Goal: Obtain resource: Obtain resource

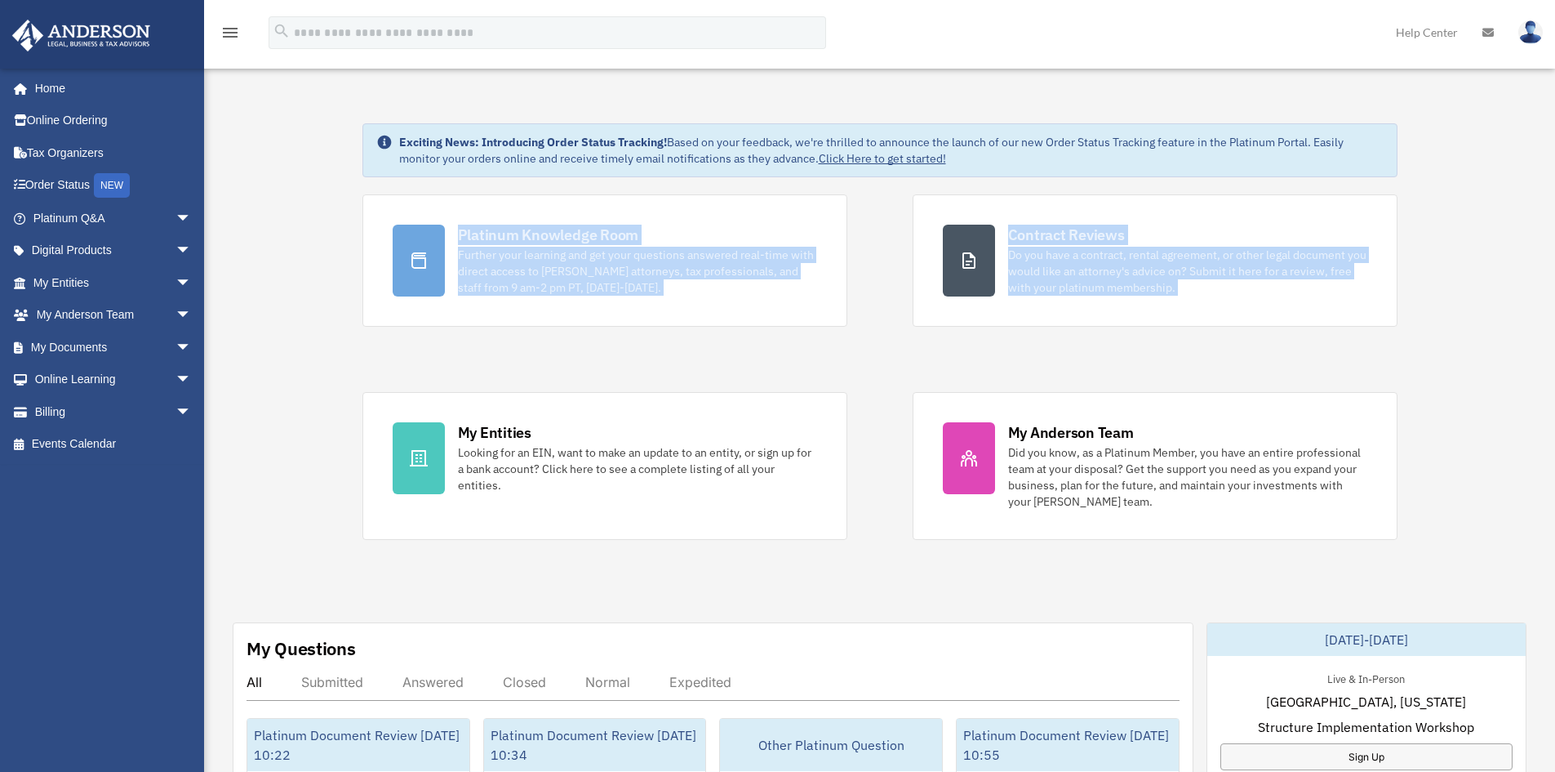
drag, startPoint x: 306, startPoint y: 368, endPoint x: 296, endPoint y: 244, distance: 124.6
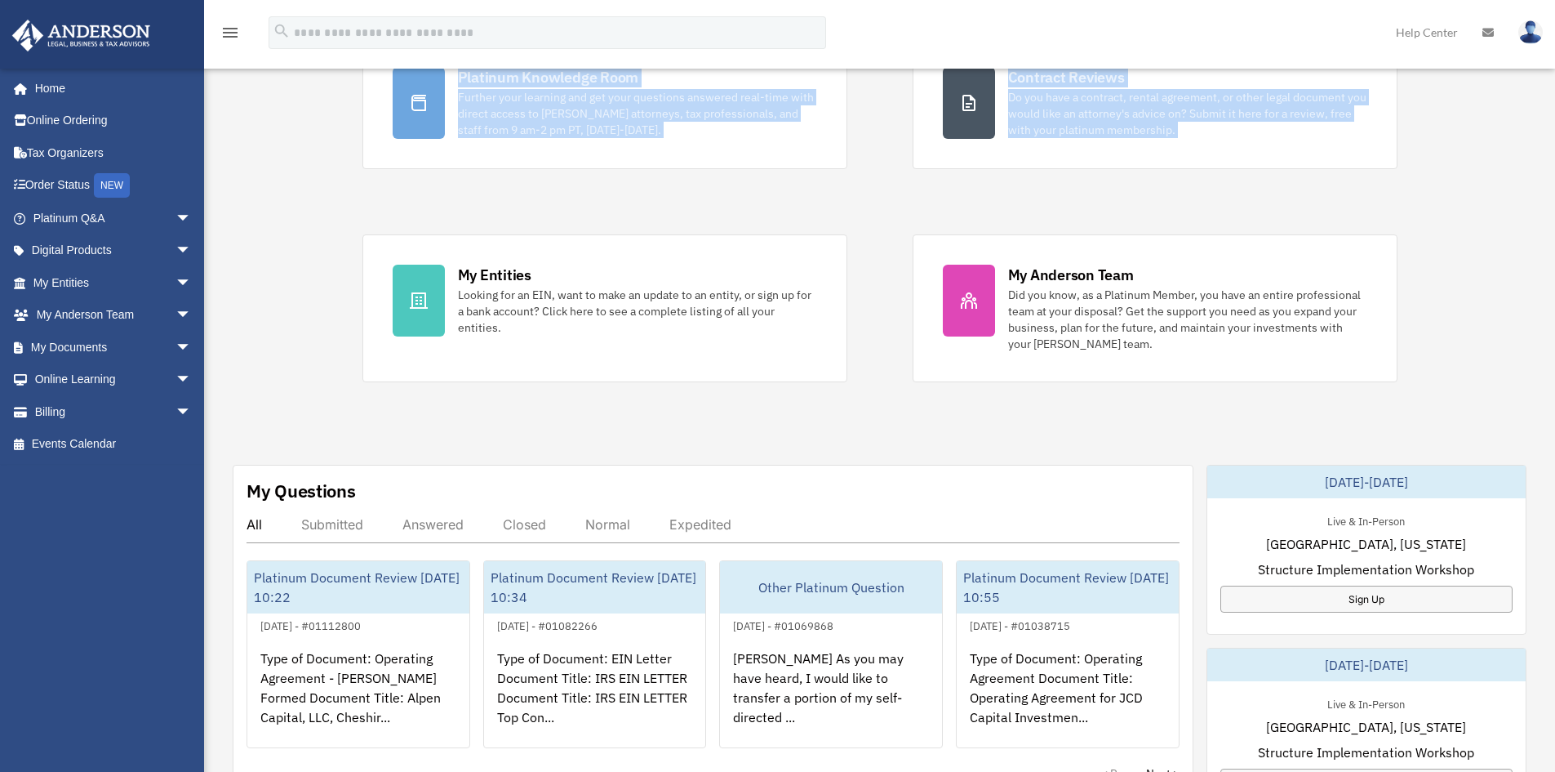
scroll to position [163, 0]
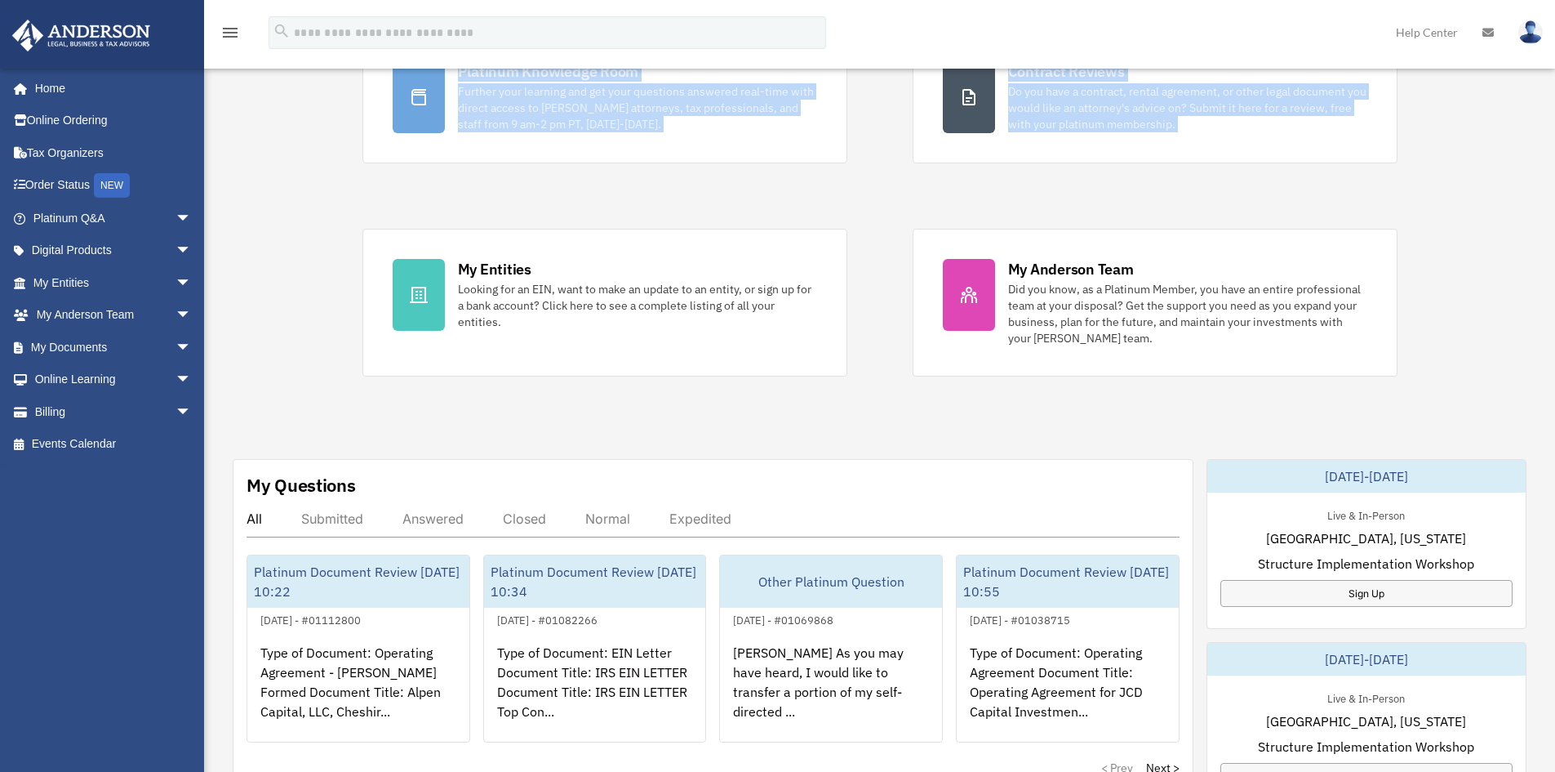
click at [293, 269] on div "Exciting News: Introducing Order Status Tracking! Based on your feedback, we're…" at bounding box center [880, 660] width 1376 height 1483
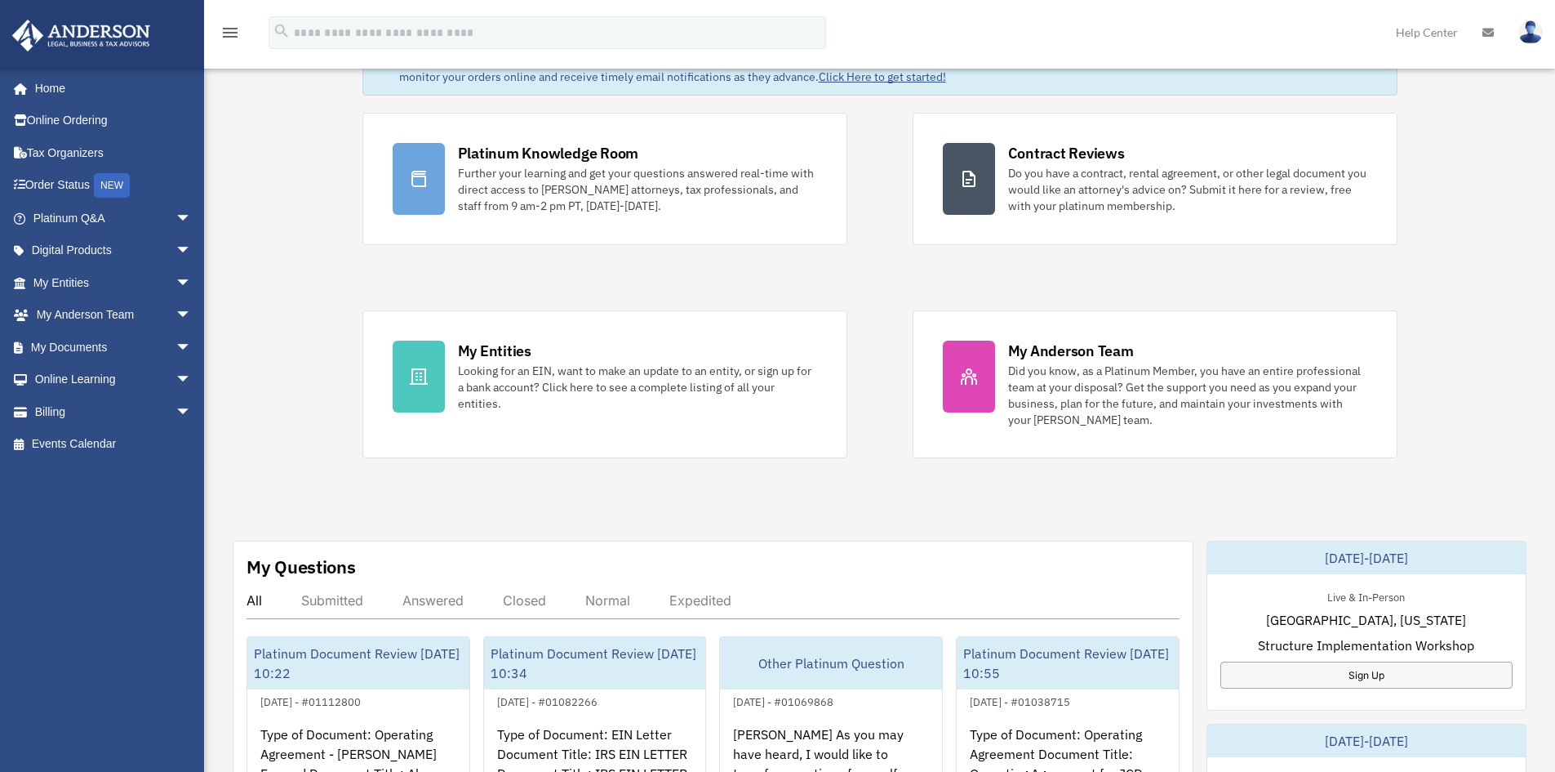
scroll to position [0, 0]
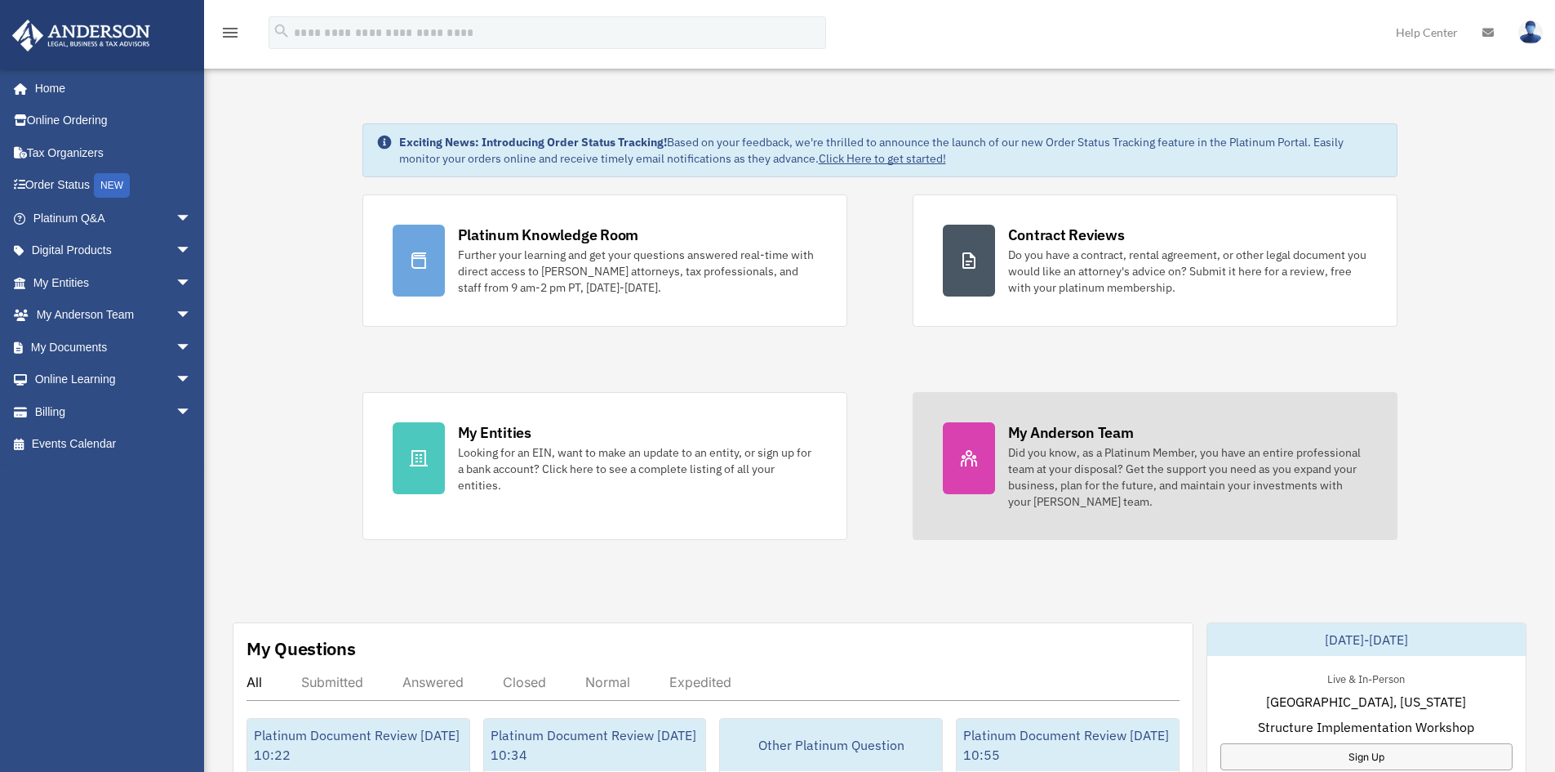
click at [1005, 443] on link "My Anderson Team Did you know, as a Platinum Member, you have an entire profess…" at bounding box center [1155, 466] width 485 height 148
click at [1057, 448] on div "Did you know, as a Platinum Member, you have an entire professional team at you…" at bounding box center [1187, 476] width 359 height 65
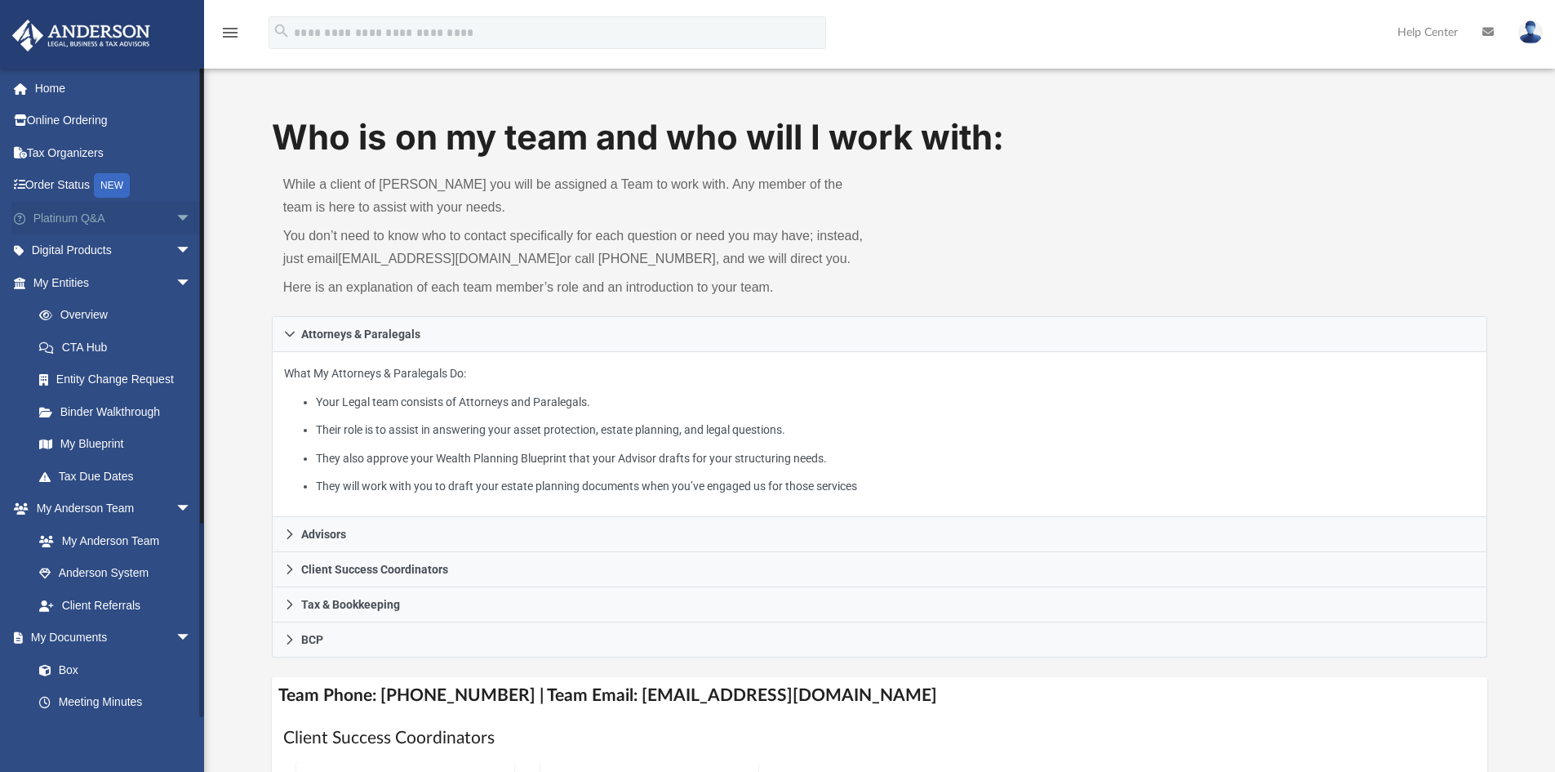
click at [176, 220] on span "arrow_drop_down" at bounding box center [192, 218] width 33 height 33
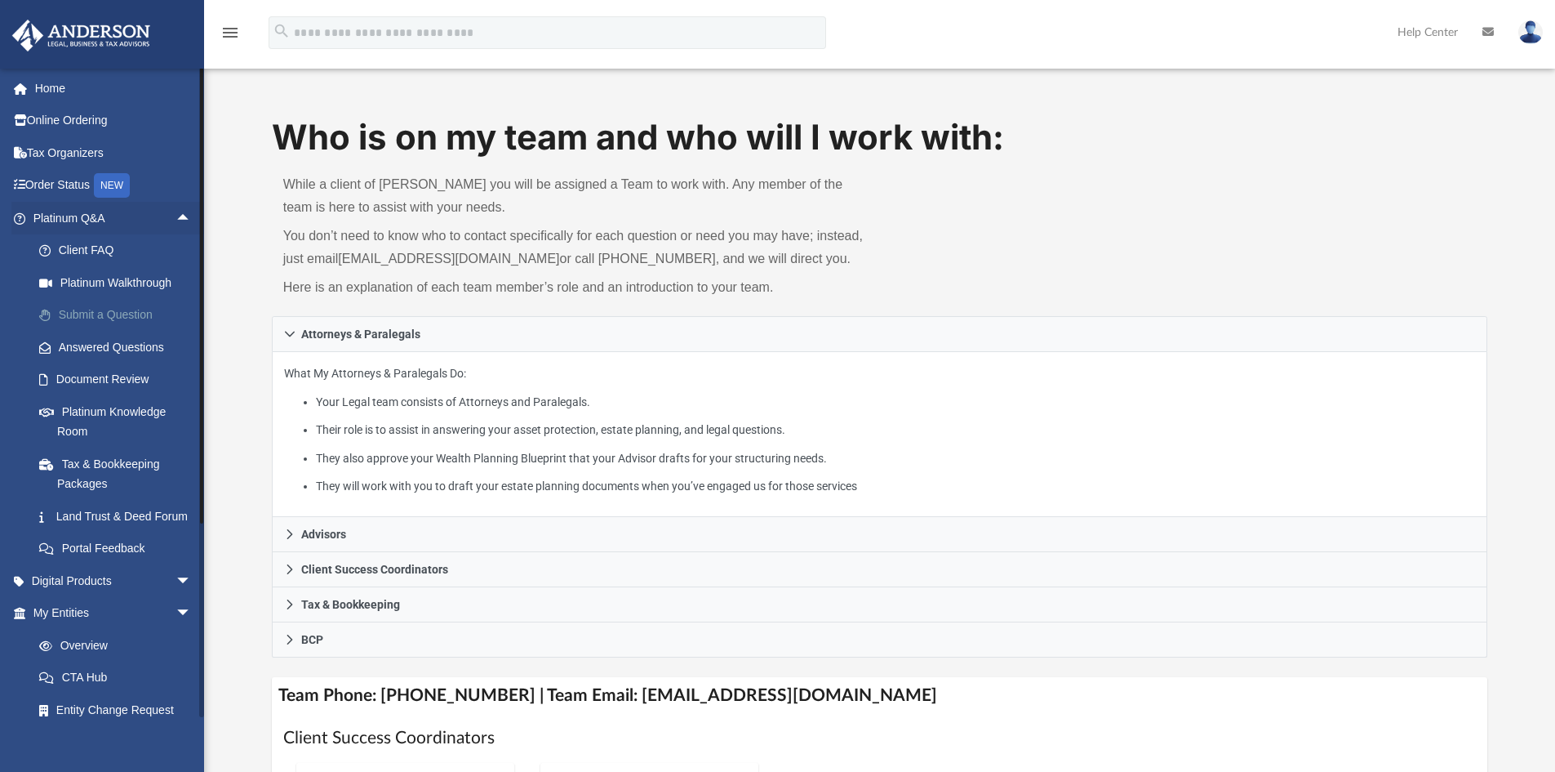
click at [131, 327] on link "Submit a Question" at bounding box center [120, 315] width 194 height 33
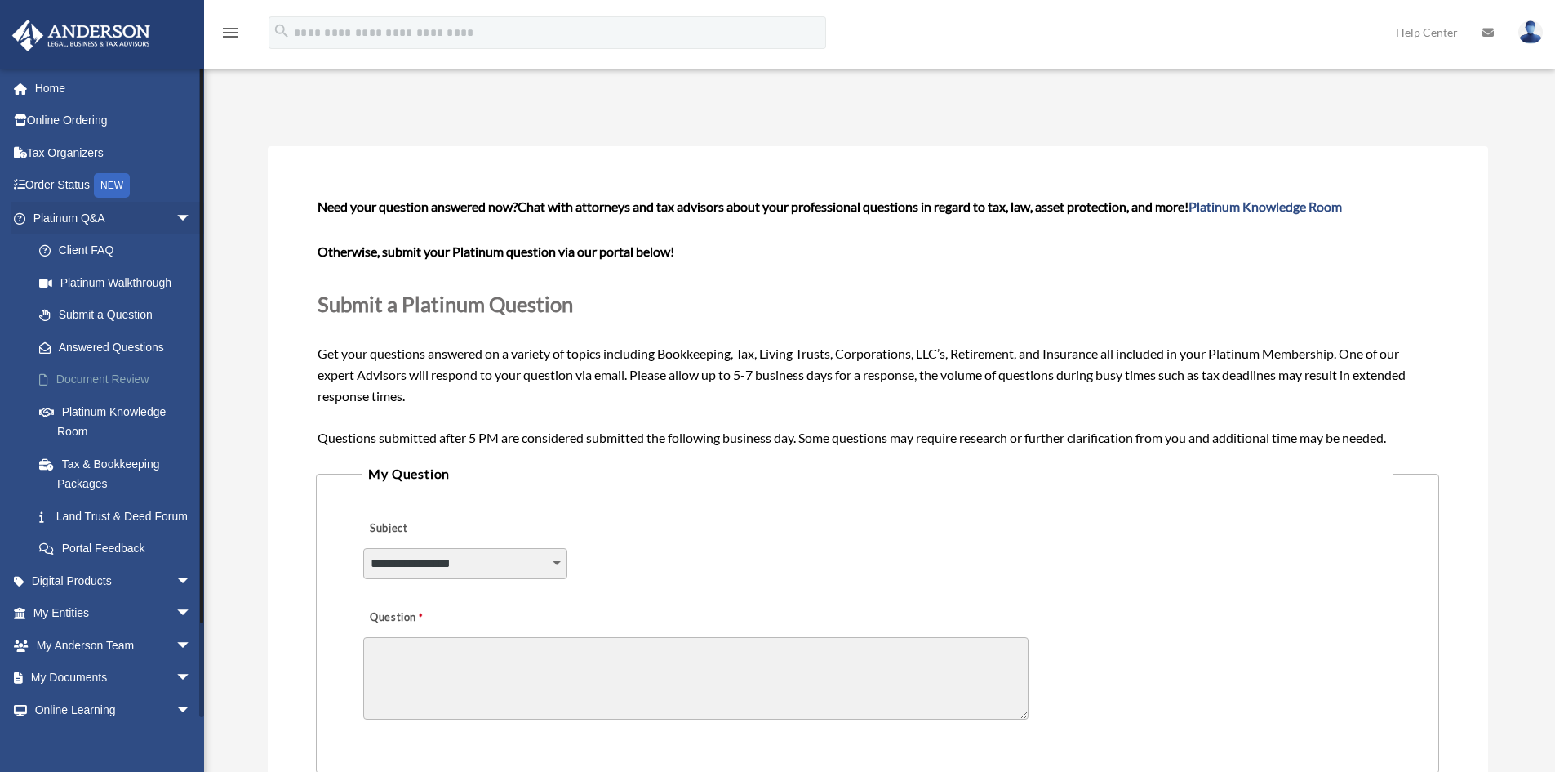
click at [136, 382] on link "Document Review" at bounding box center [120, 379] width 194 height 33
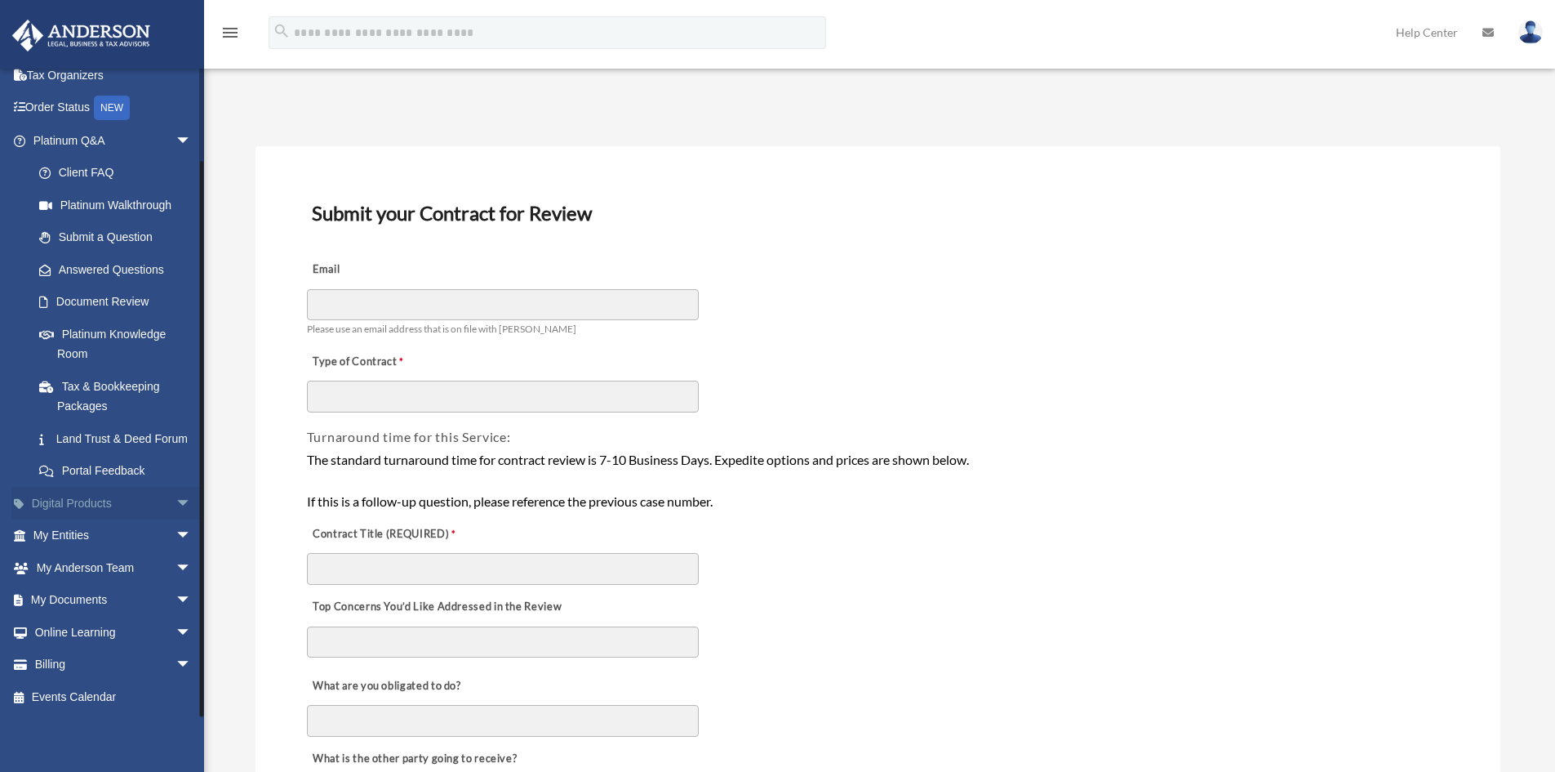
scroll to position [97, 0]
click at [176, 537] on span "arrow_drop_down" at bounding box center [192, 535] width 33 height 33
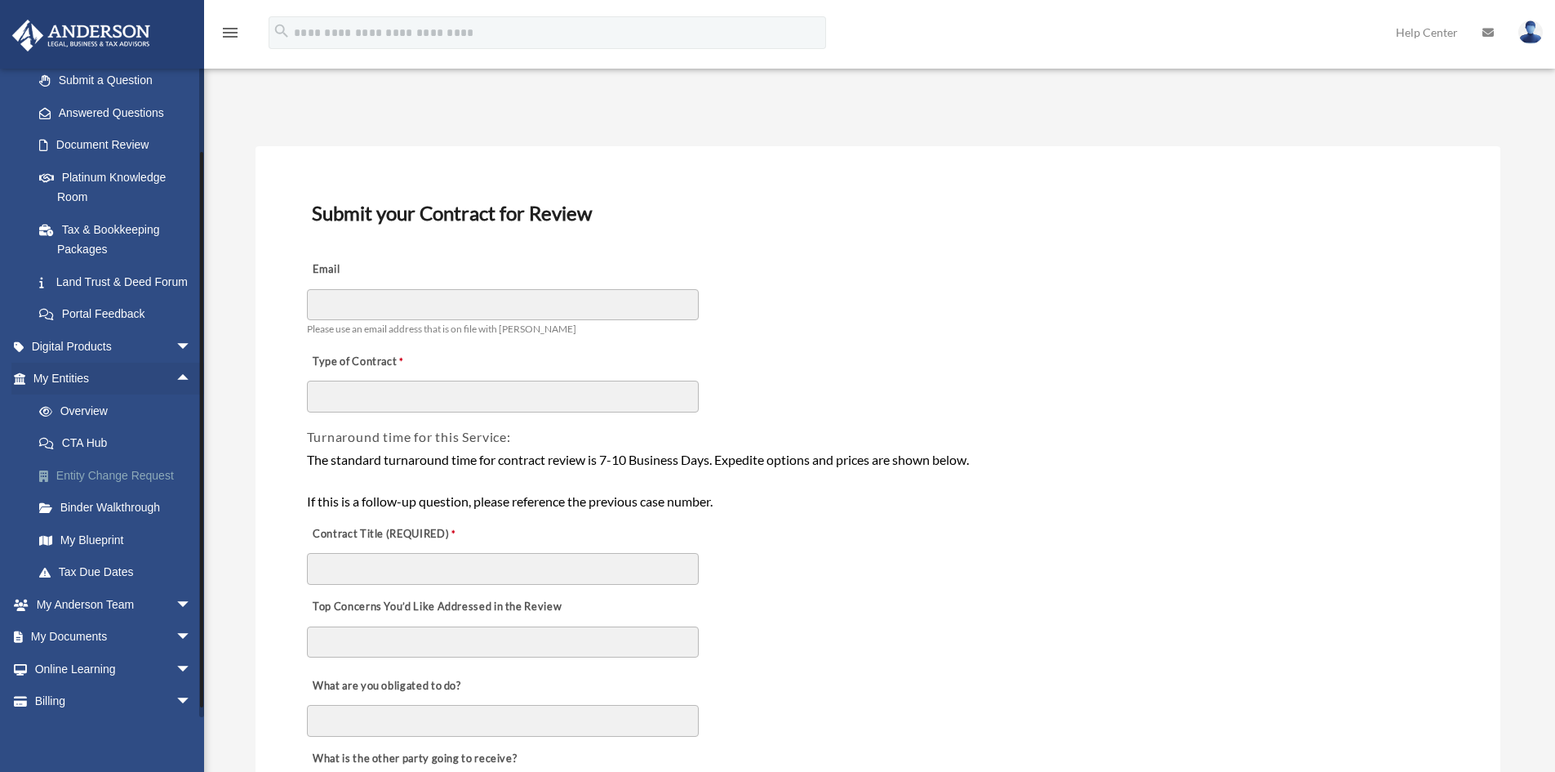
scroll to position [260, 0]
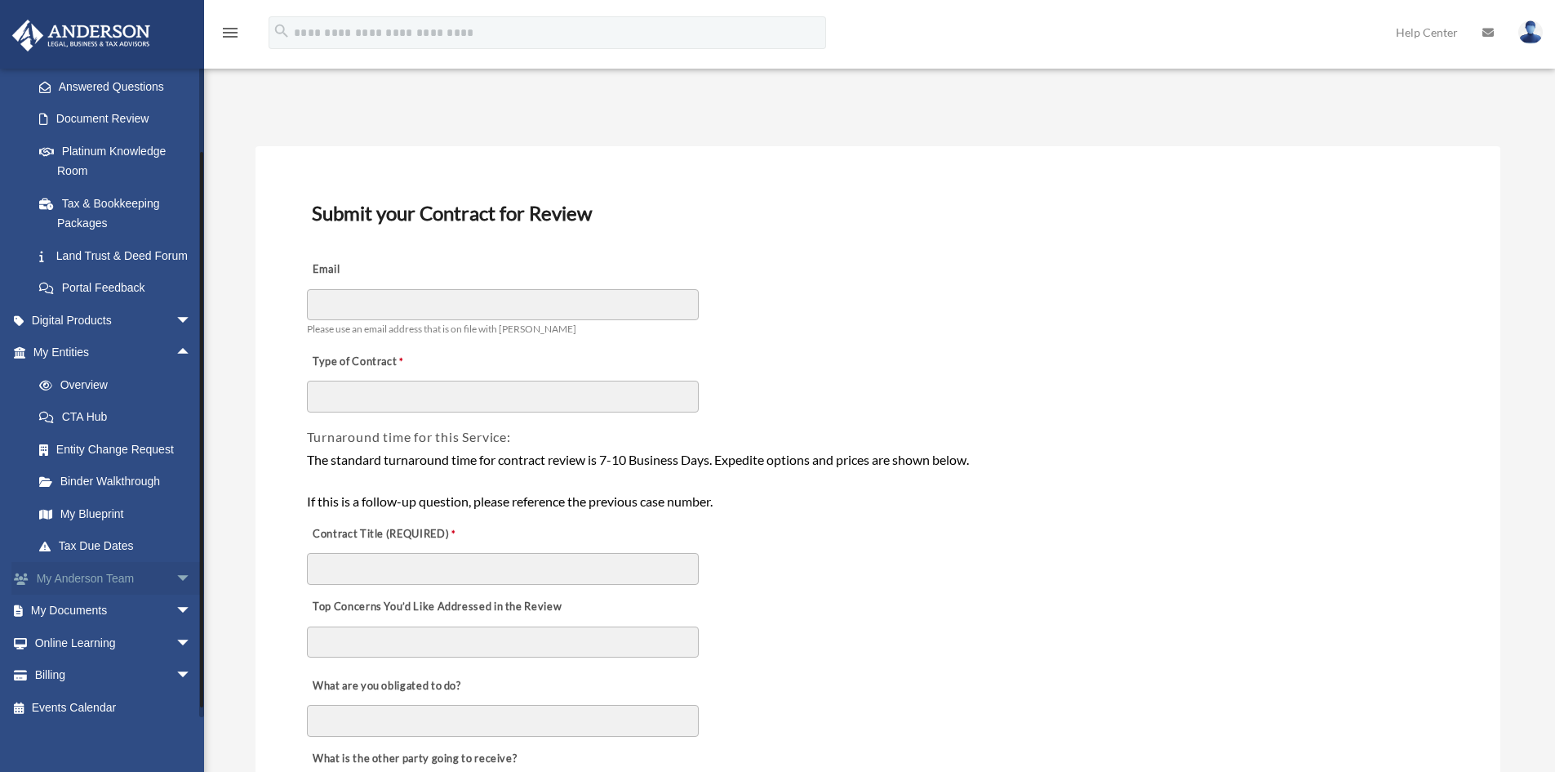
click at [176, 595] on span "arrow_drop_down" at bounding box center [192, 578] width 33 height 33
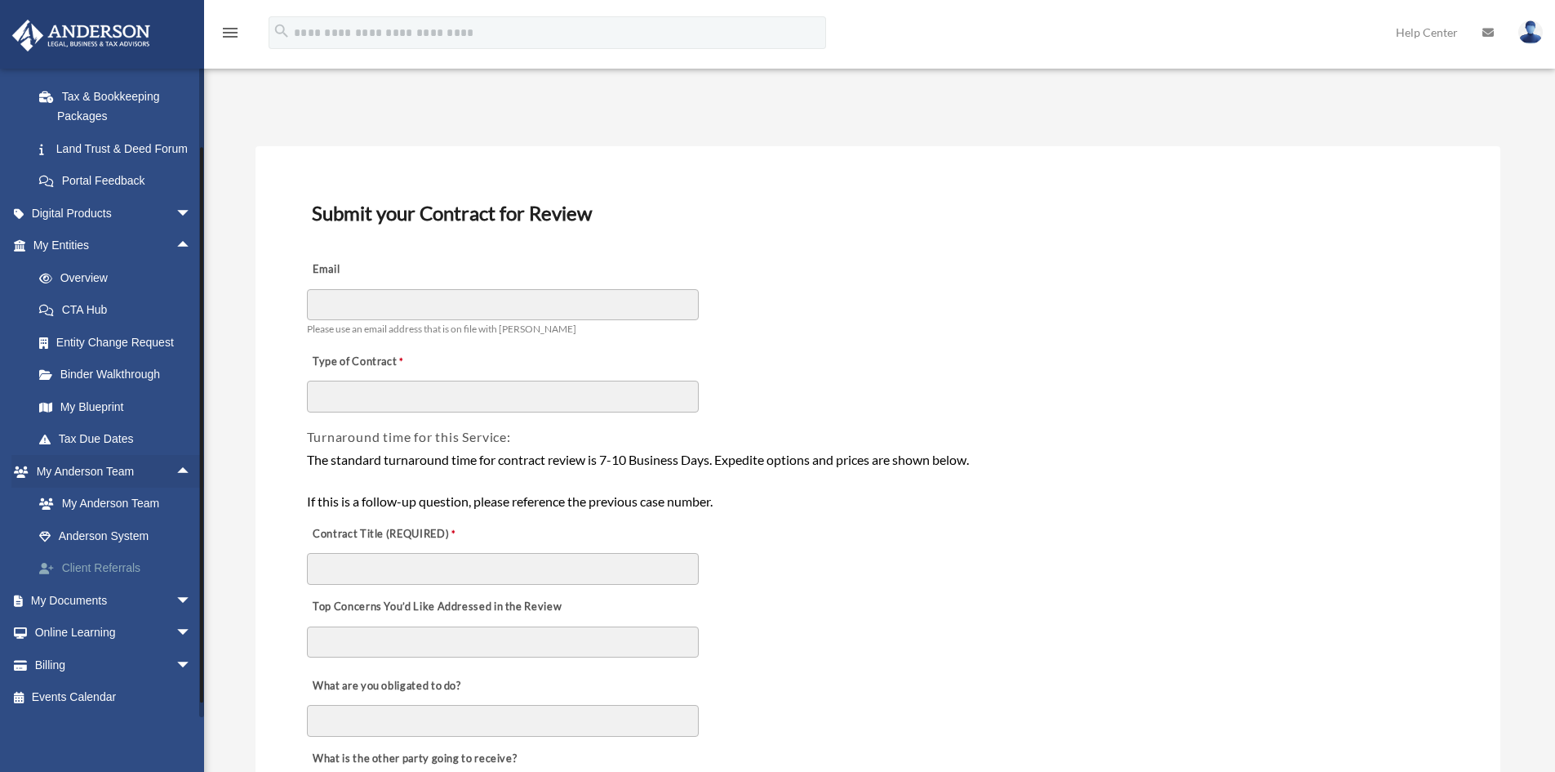
scroll to position [388, 0]
click at [176, 593] on span "arrow_drop_down" at bounding box center [192, 600] width 33 height 33
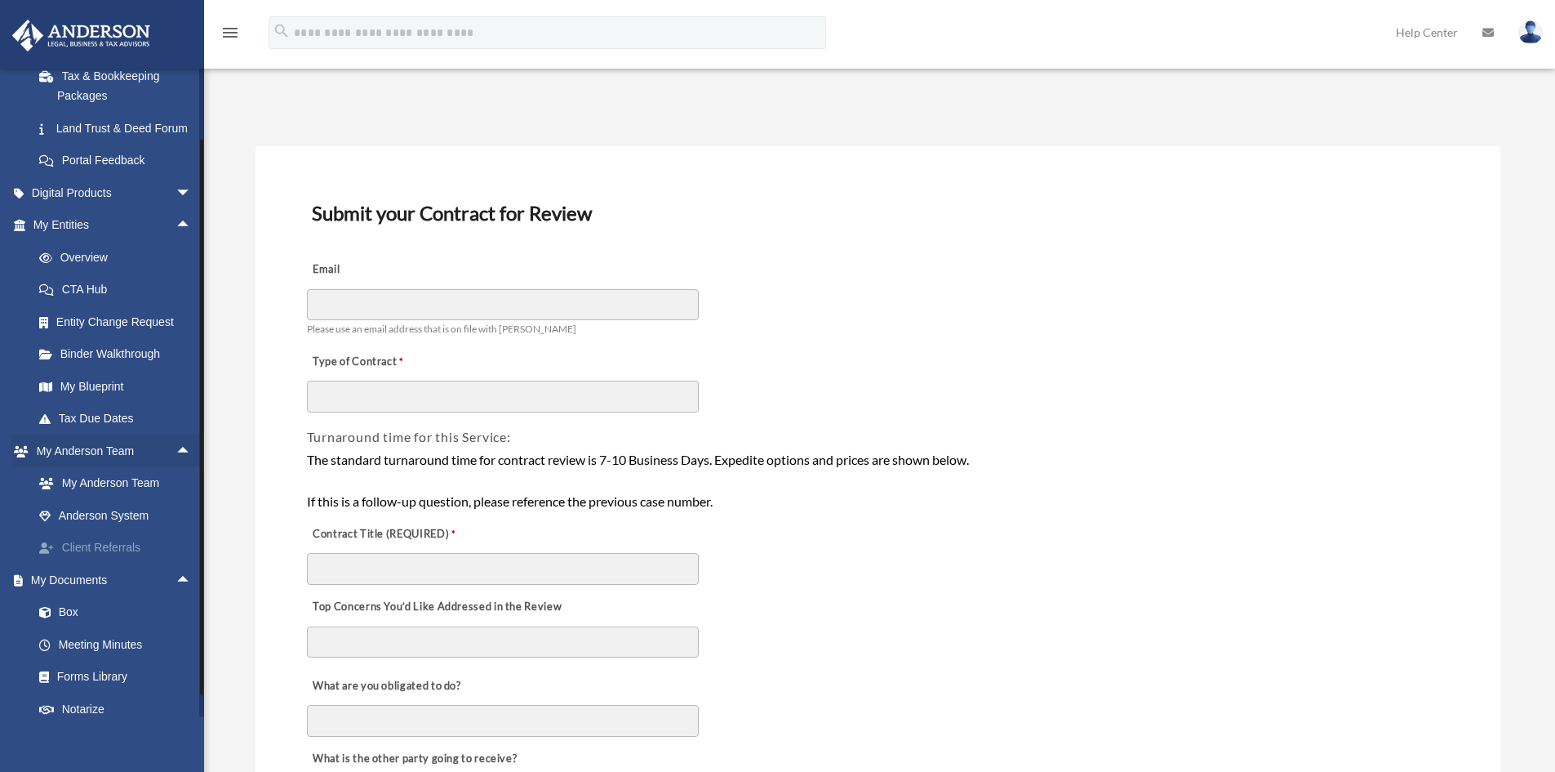
scroll to position [469, 0]
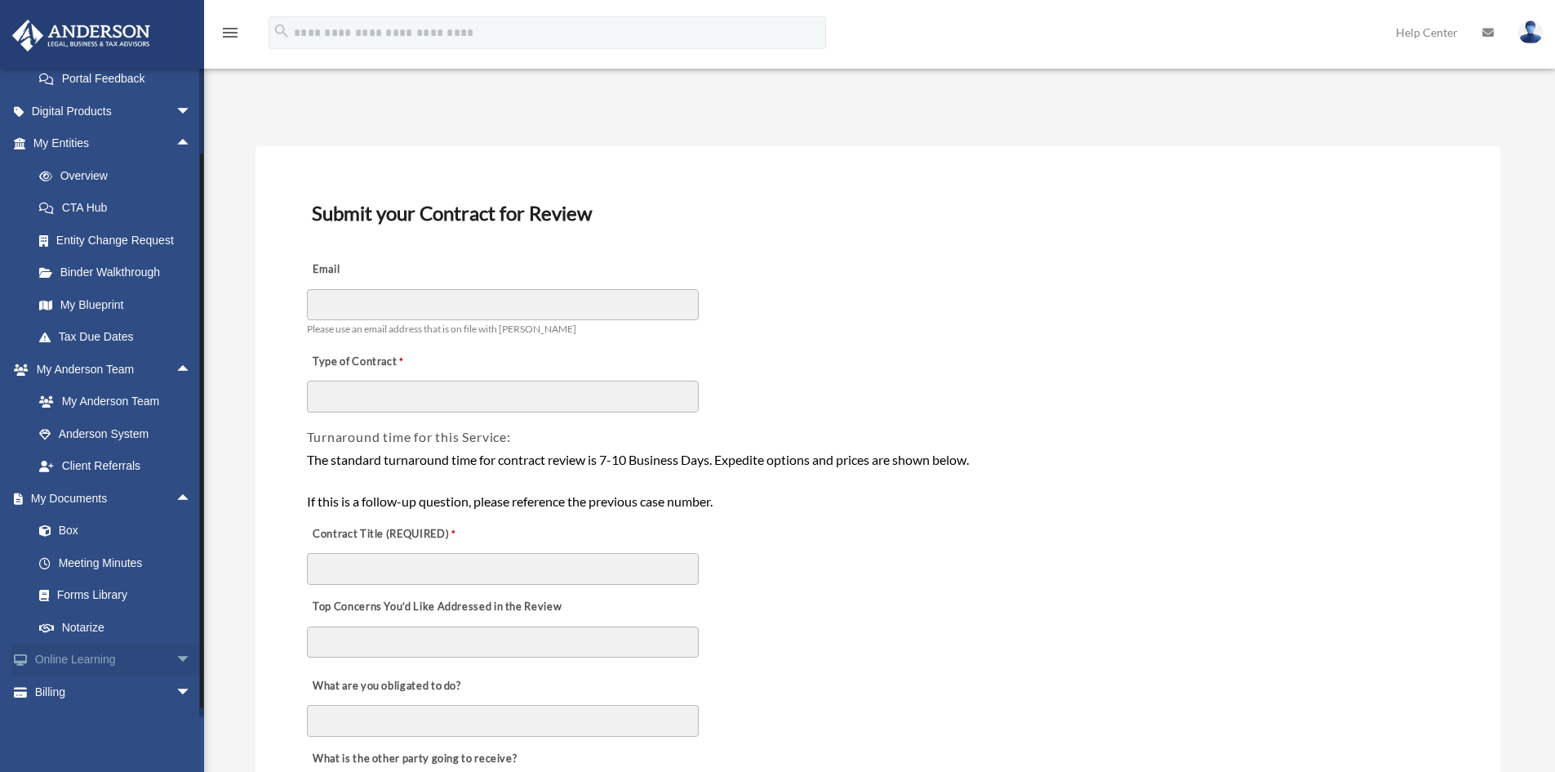
click at [176, 672] on span "arrow_drop_down" at bounding box center [192, 659] width 33 height 33
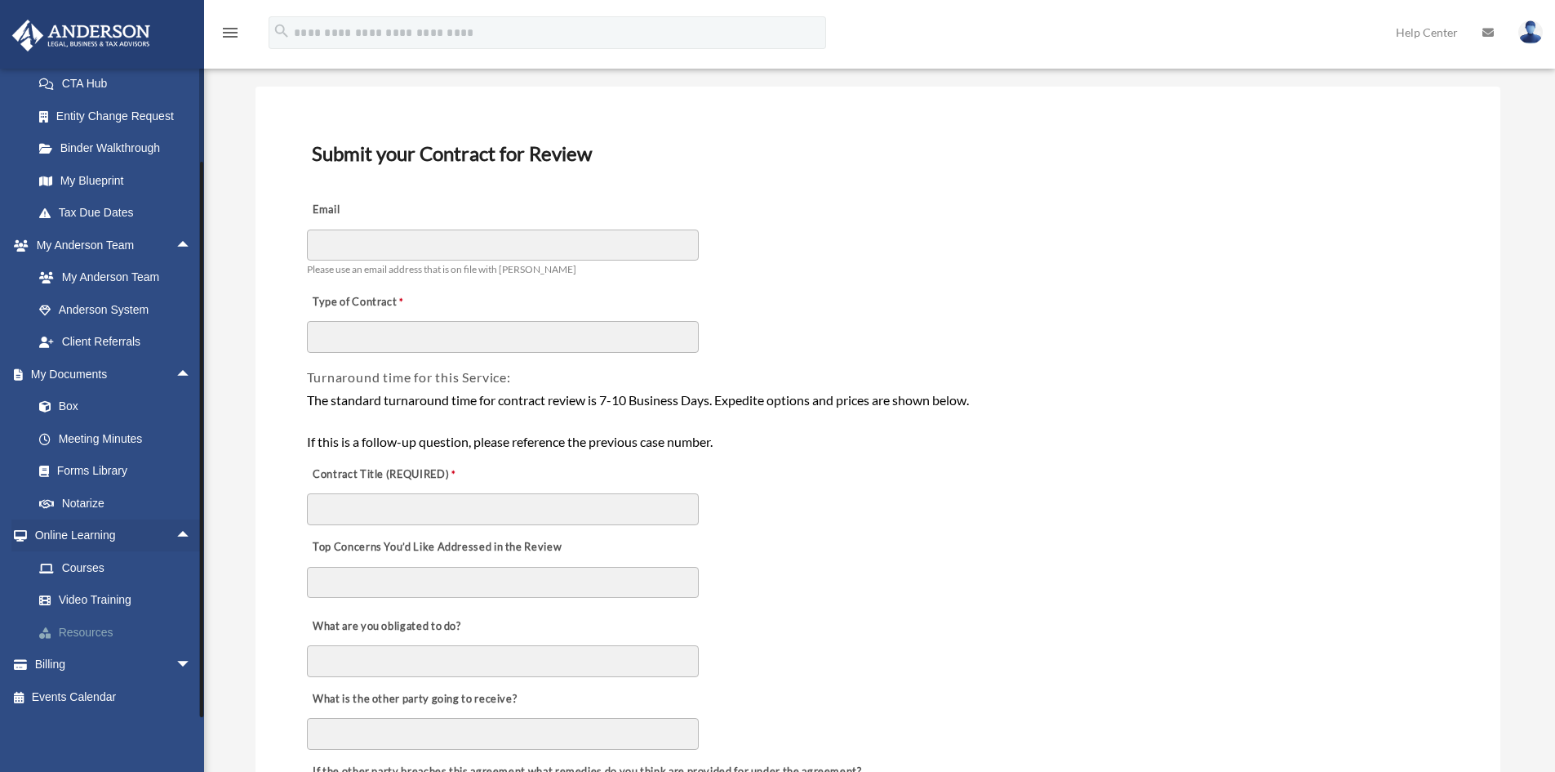
scroll to position [82, 0]
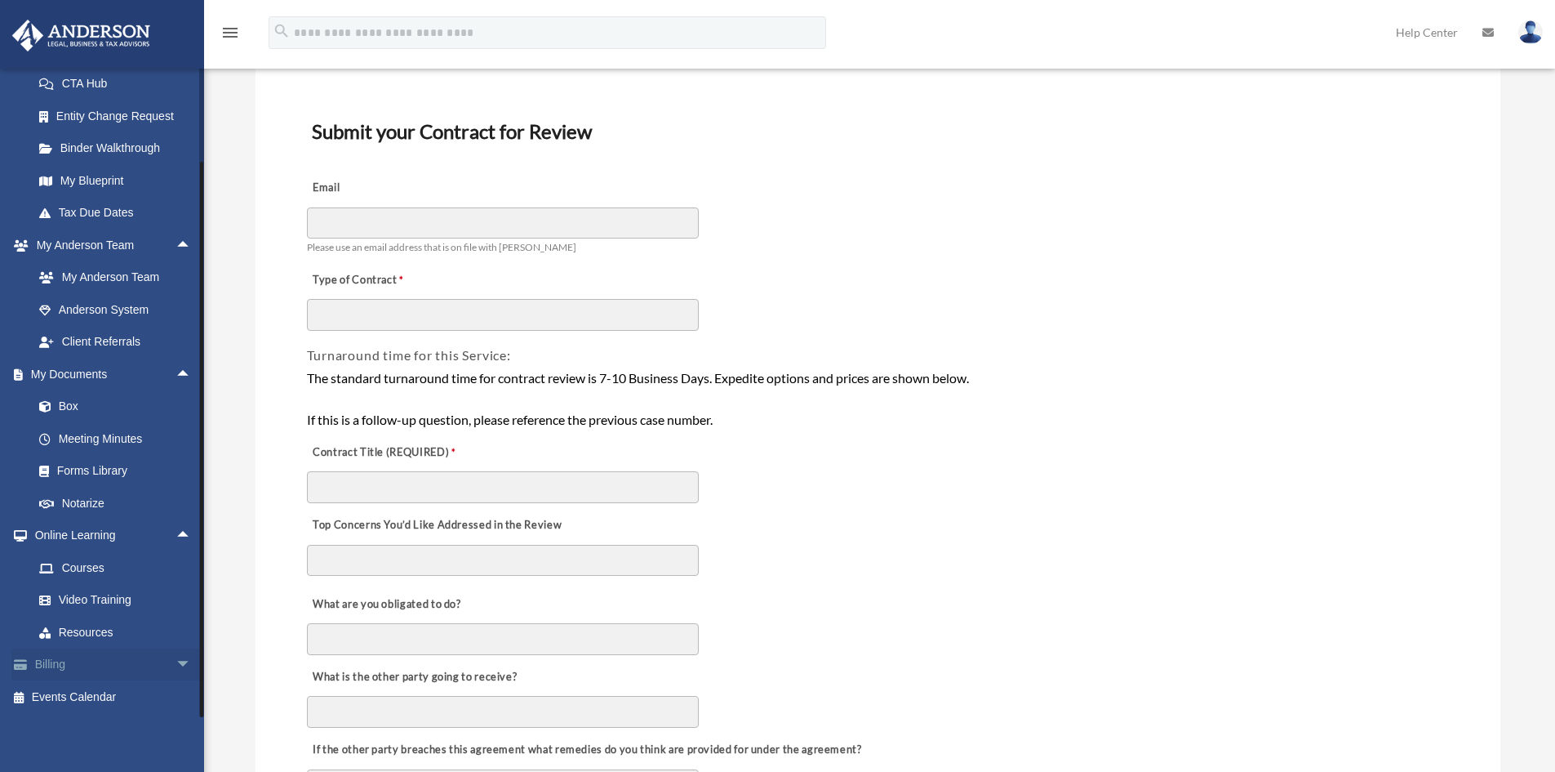
click at [176, 656] on span "arrow_drop_down" at bounding box center [192, 664] width 33 height 33
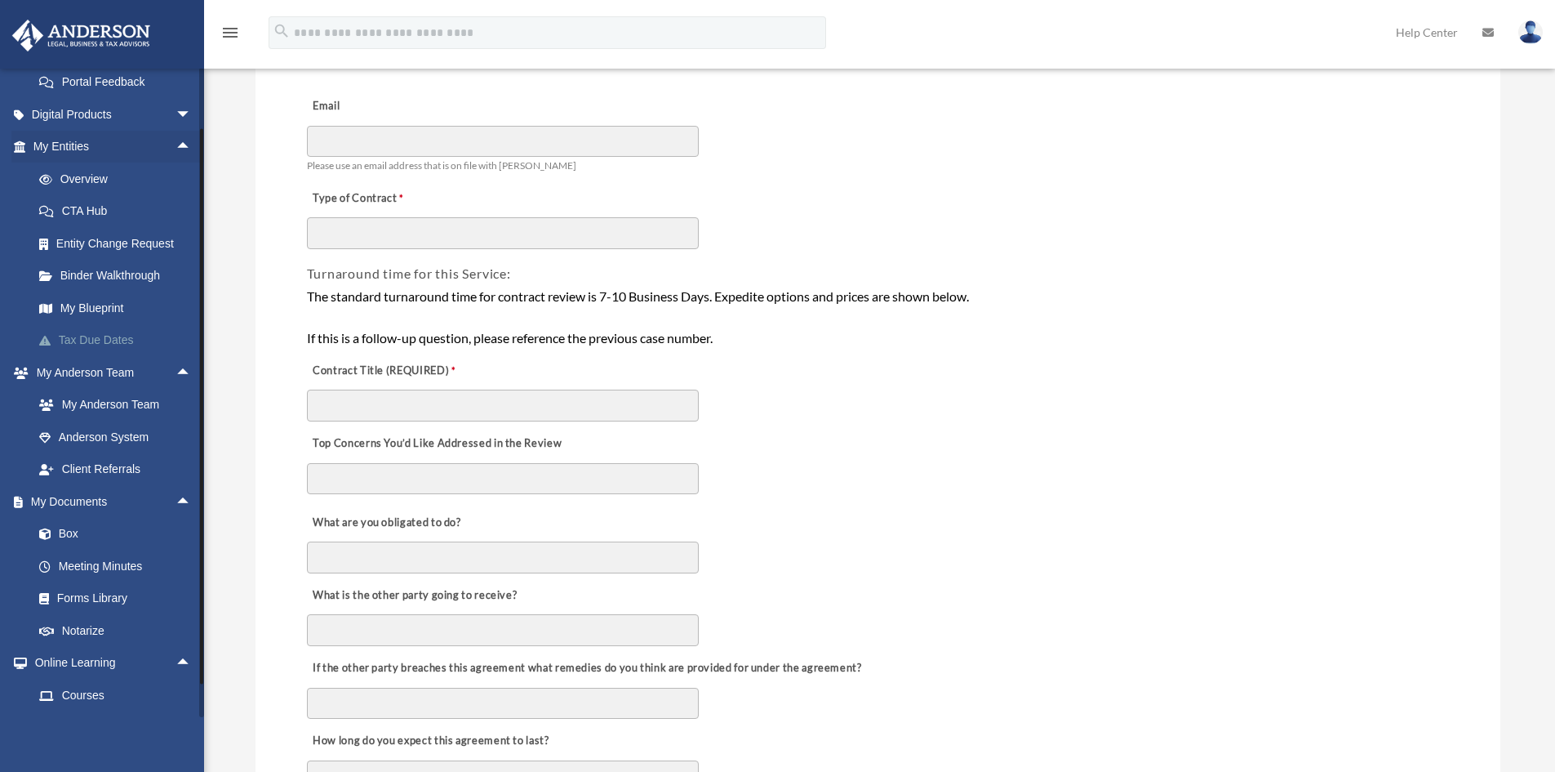
scroll to position [385, 0]
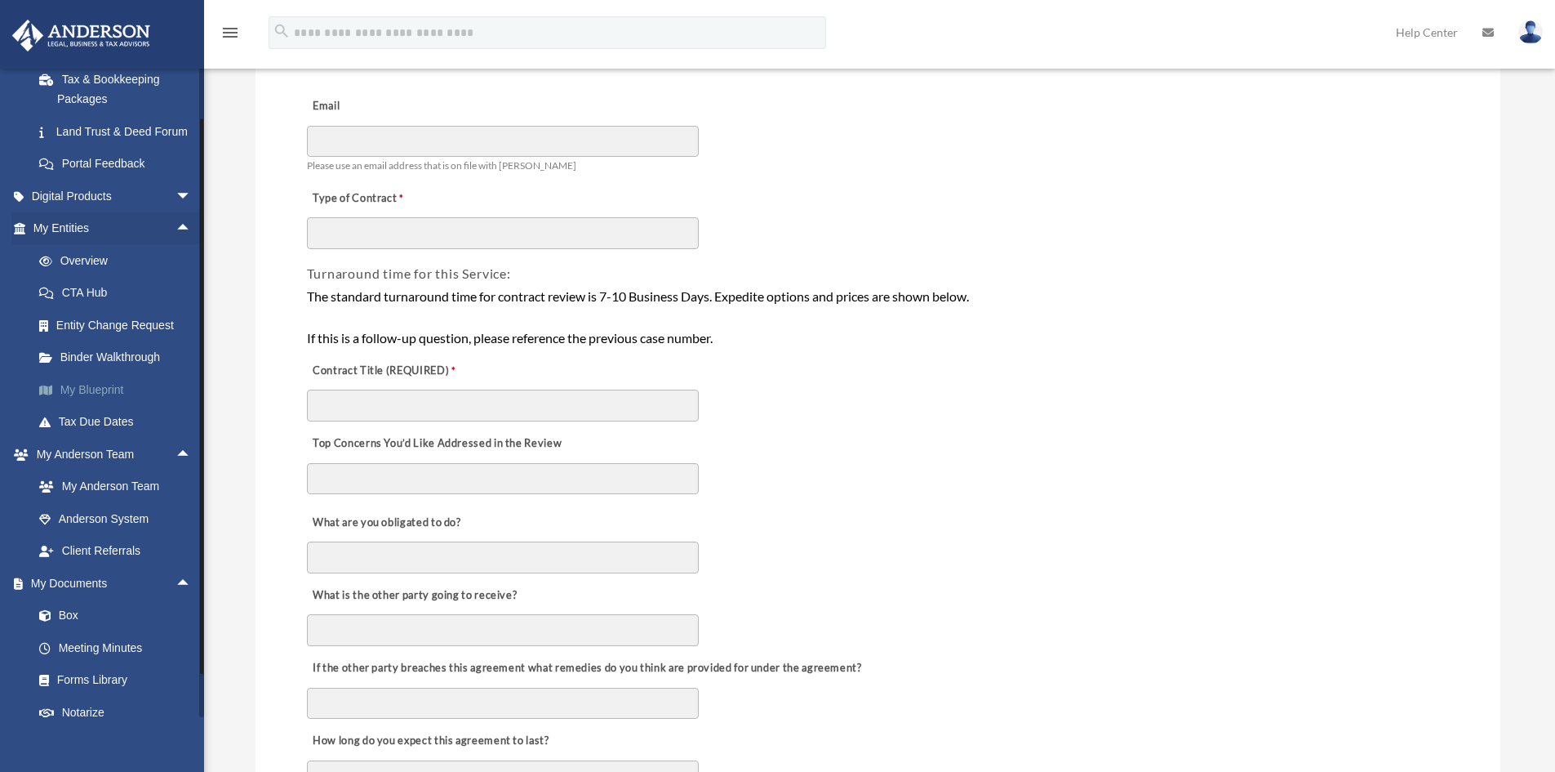
click at [99, 406] on link "My Blueprint" at bounding box center [120, 389] width 194 height 33
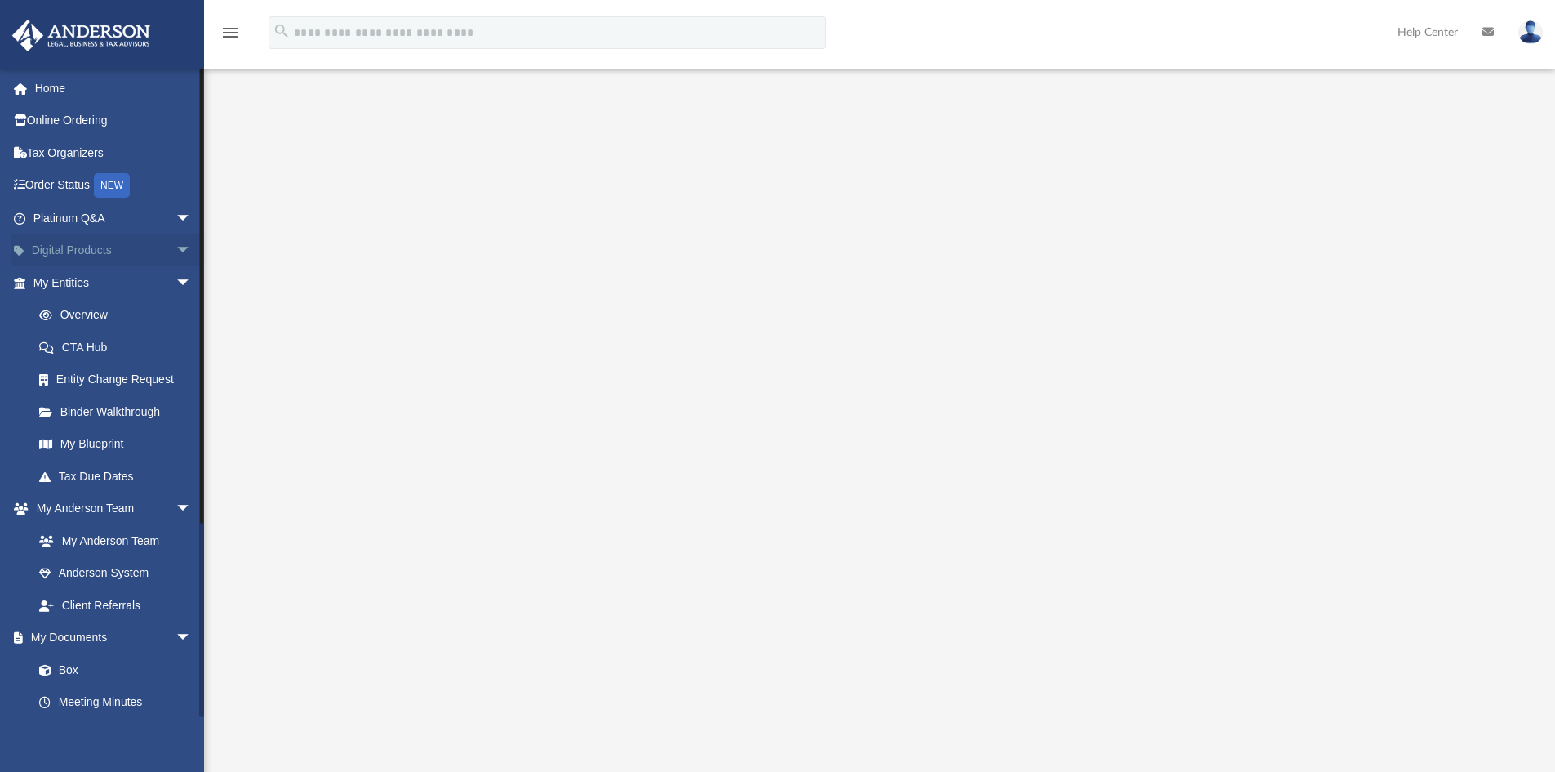
click at [176, 250] on span "arrow_drop_down" at bounding box center [192, 250] width 33 height 33
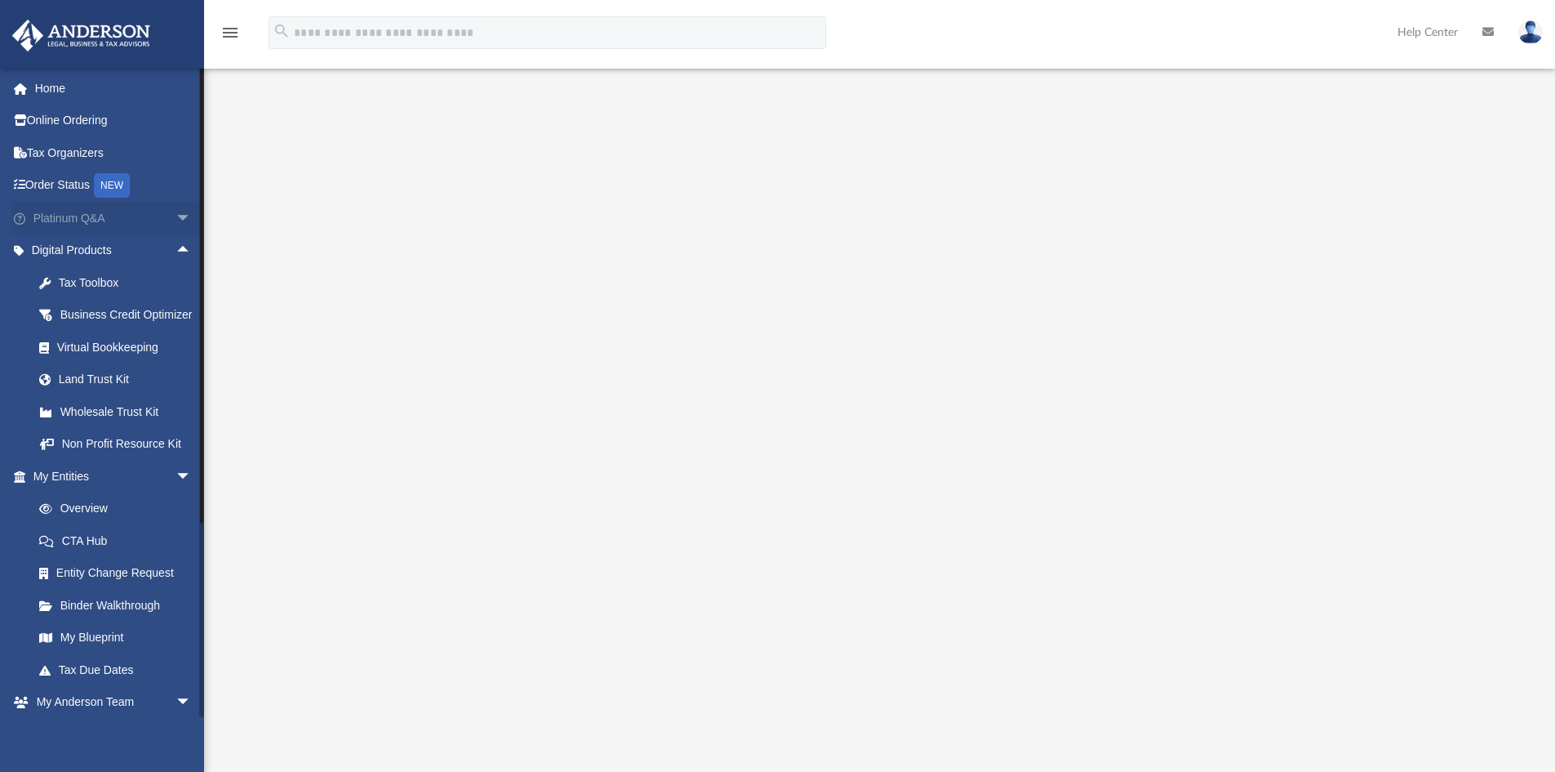
click at [176, 214] on span "arrow_drop_down" at bounding box center [192, 218] width 33 height 33
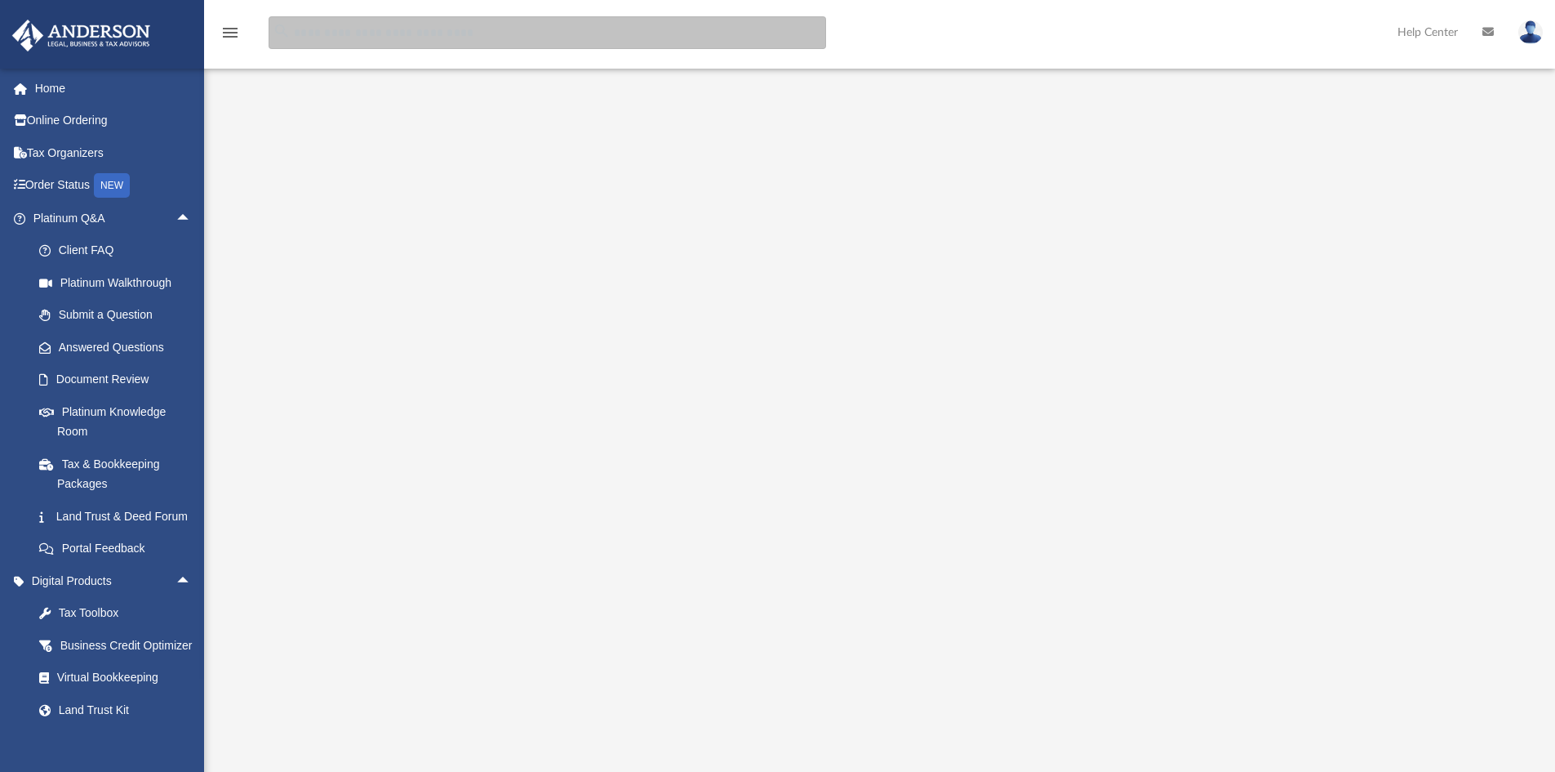
click at [345, 37] on input "search" at bounding box center [548, 32] width 558 height 33
type input "********"
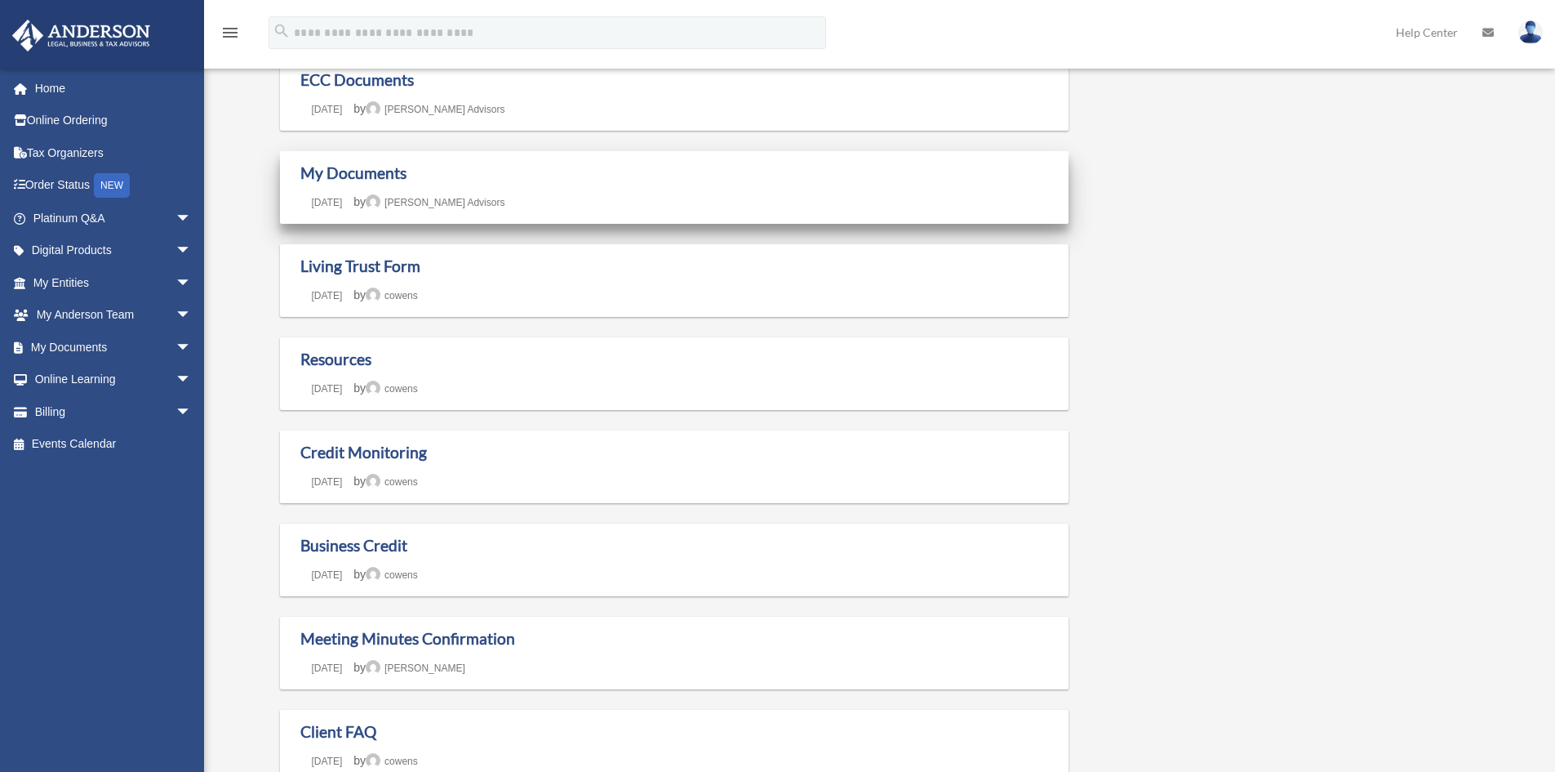
scroll to position [245, 0]
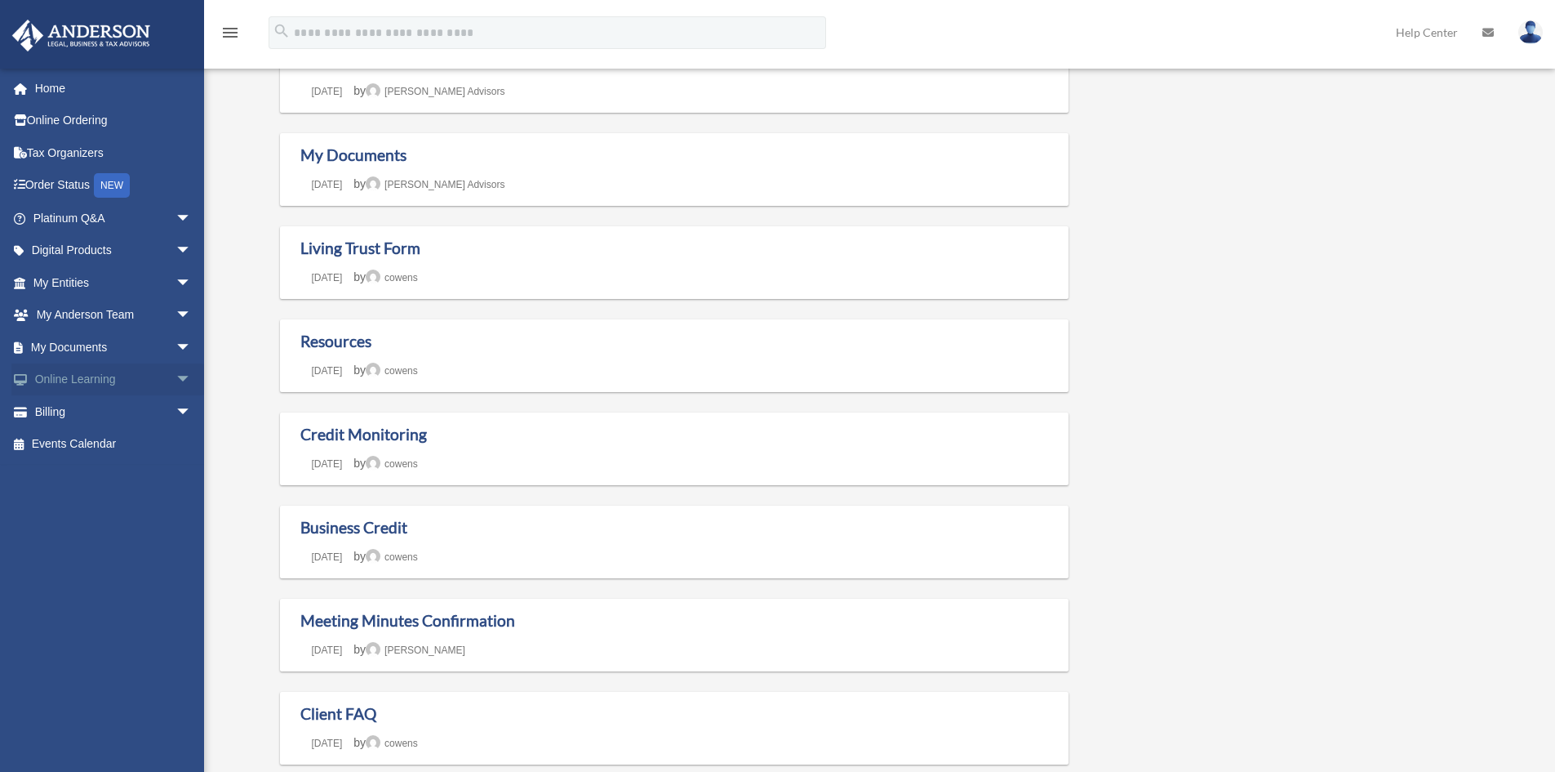
click at [176, 372] on span "arrow_drop_down" at bounding box center [192, 379] width 33 height 33
click at [176, 344] on span "arrow_drop_down" at bounding box center [192, 347] width 33 height 33
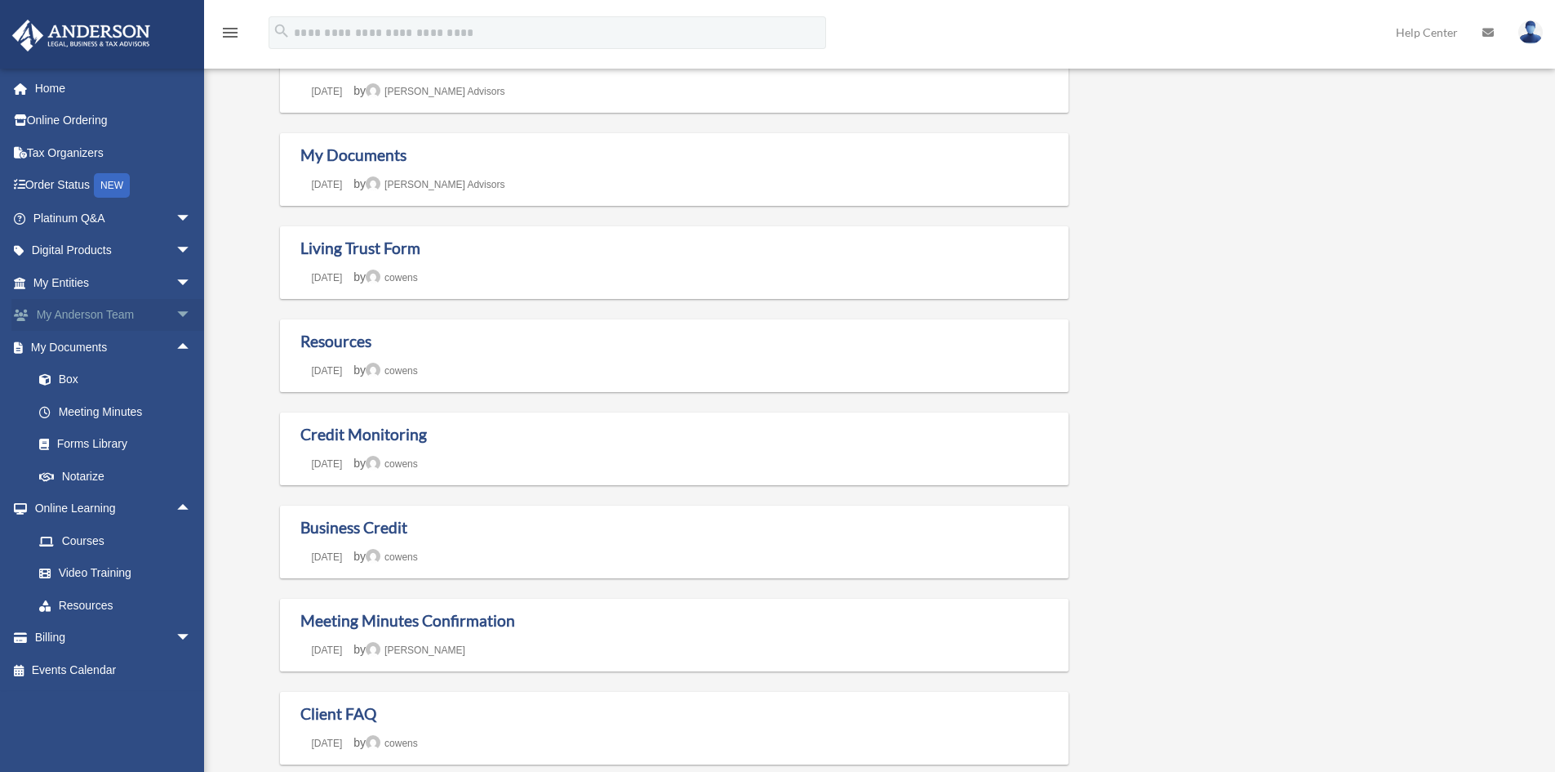
click at [176, 312] on span "arrow_drop_down" at bounding box center [192, 315] width 33 height 33
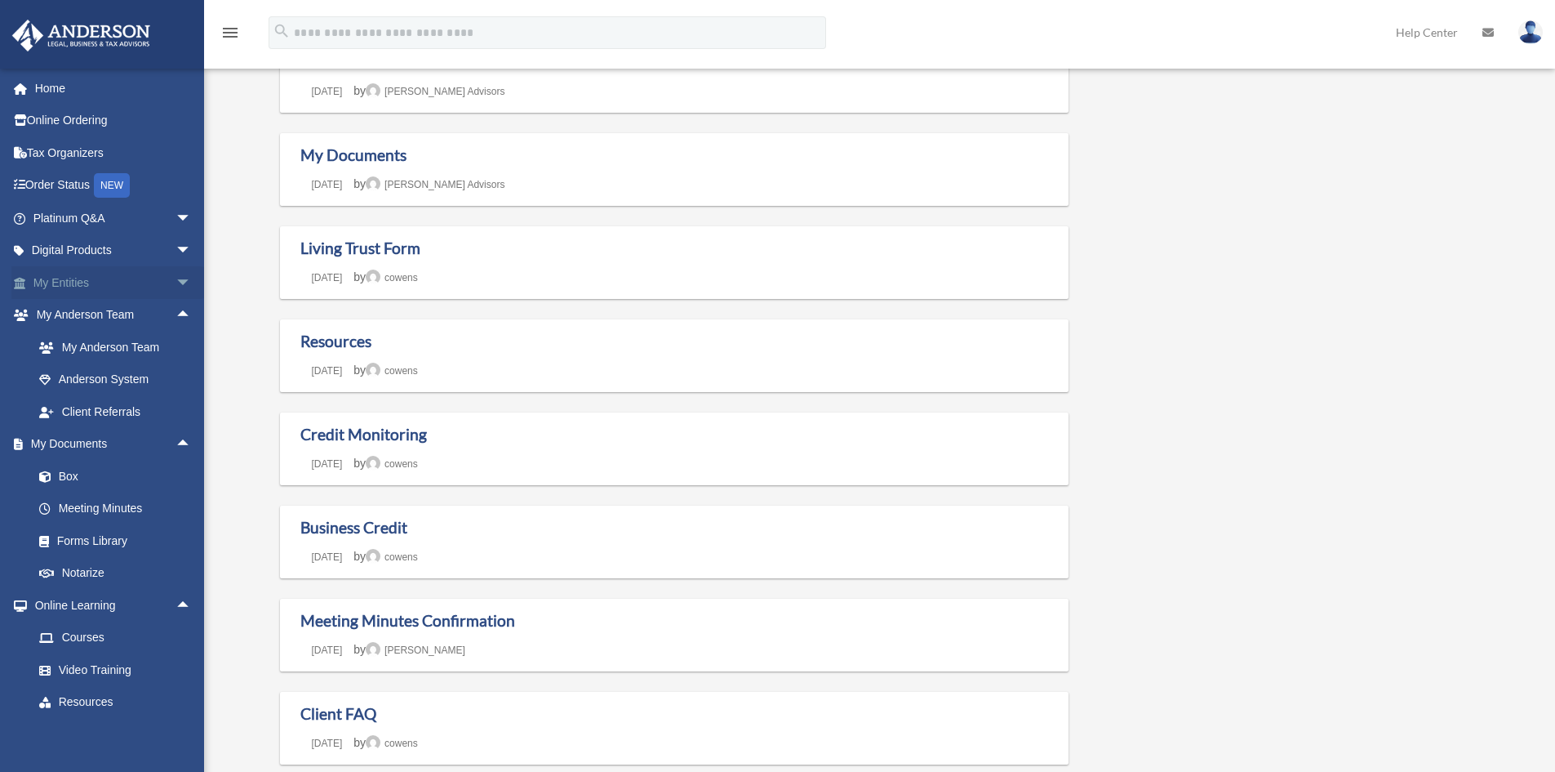
click at [176, 278] on span "arrow_drop_down" at bounding box center [192, 282] width 33 height 33
click at [176, 243] on span "arrow_drop_down" at bounding box center [192, 250] width 33 height 33
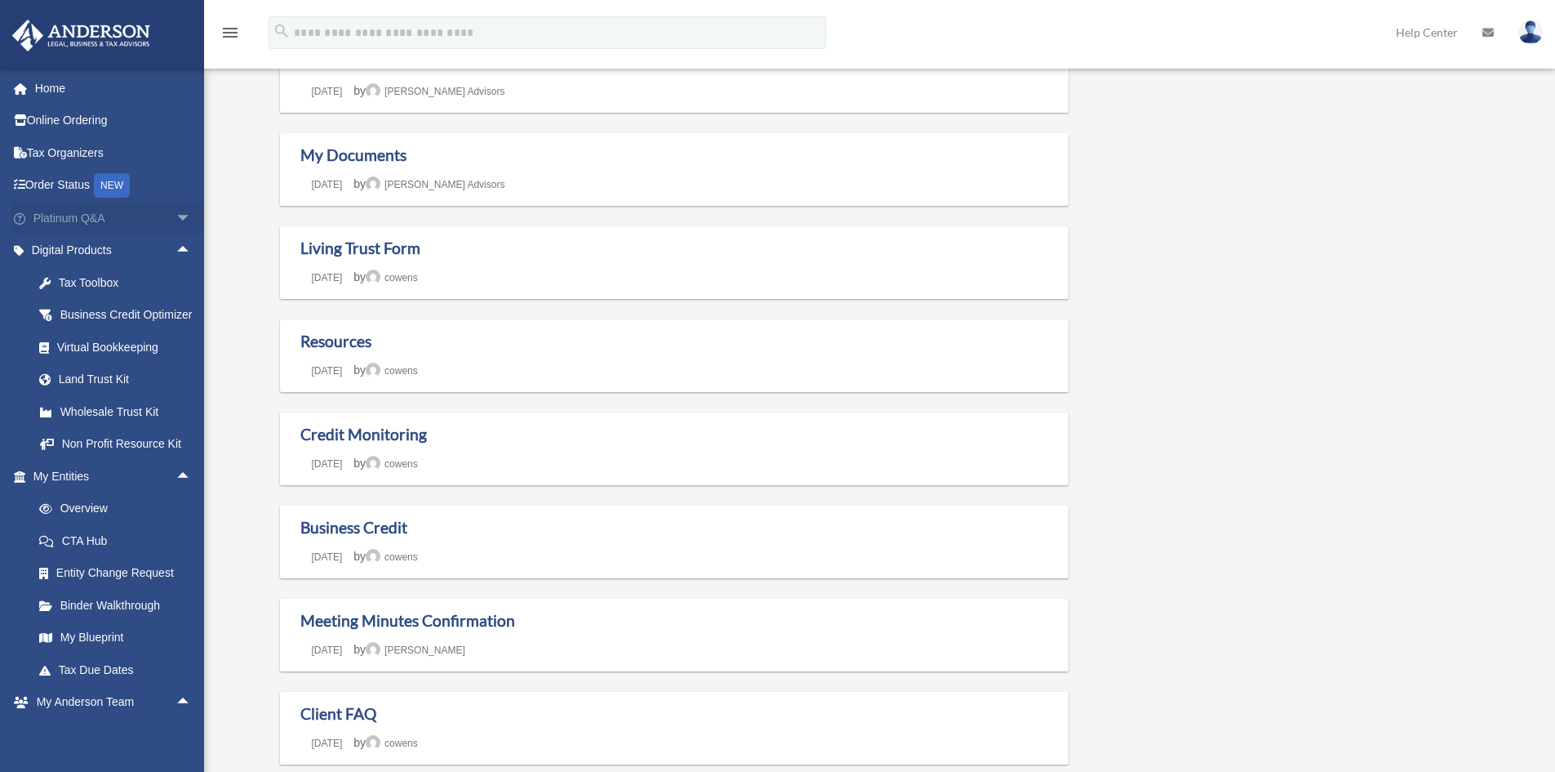
click at [176, 215] on span "arrow_drop_down" at bounding box center [192, 218] width 33 height 33
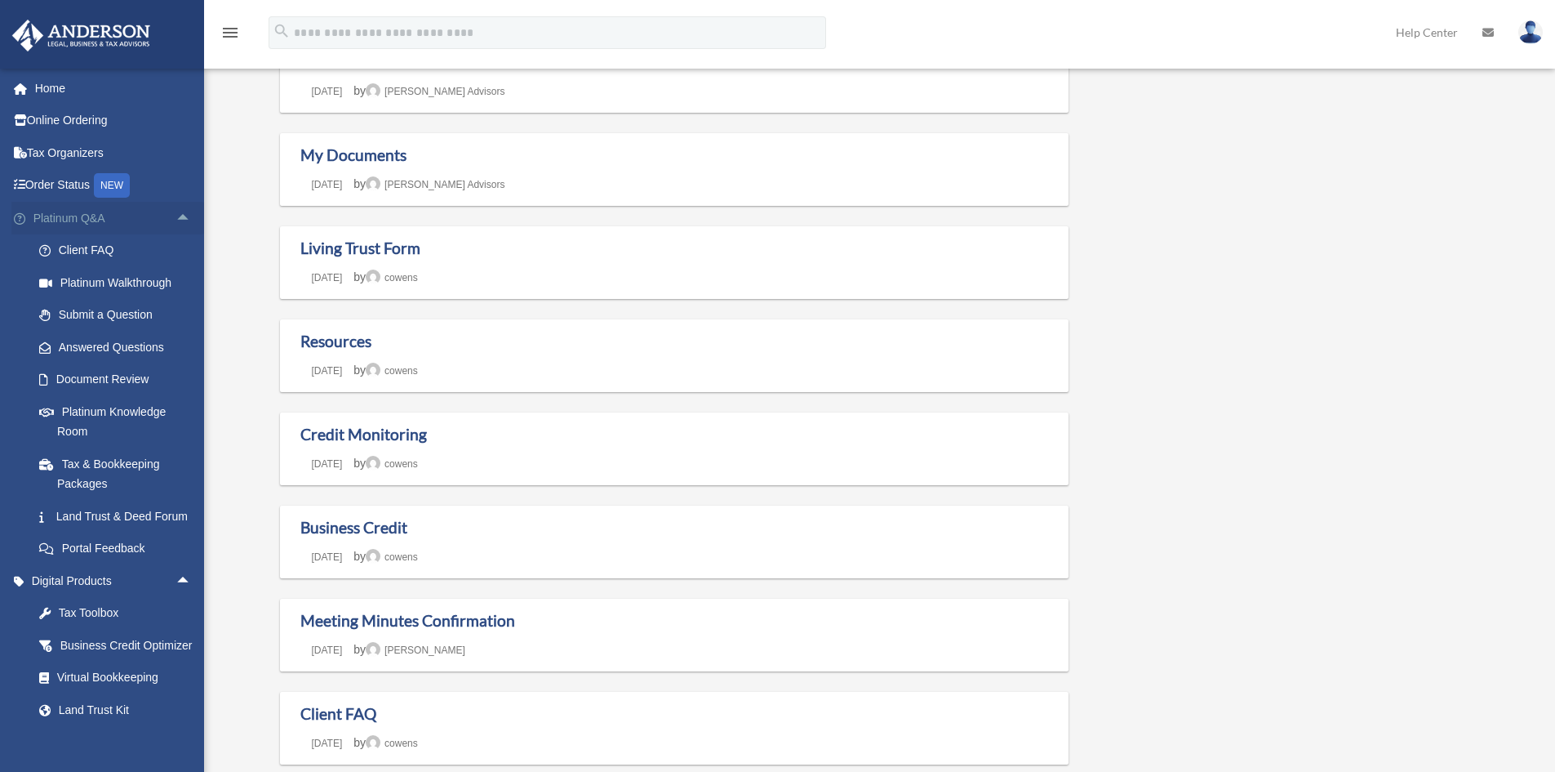
click at [176, 220] on span "arrow_drop_up" at bounding box center [192, 218] width 33 height 33
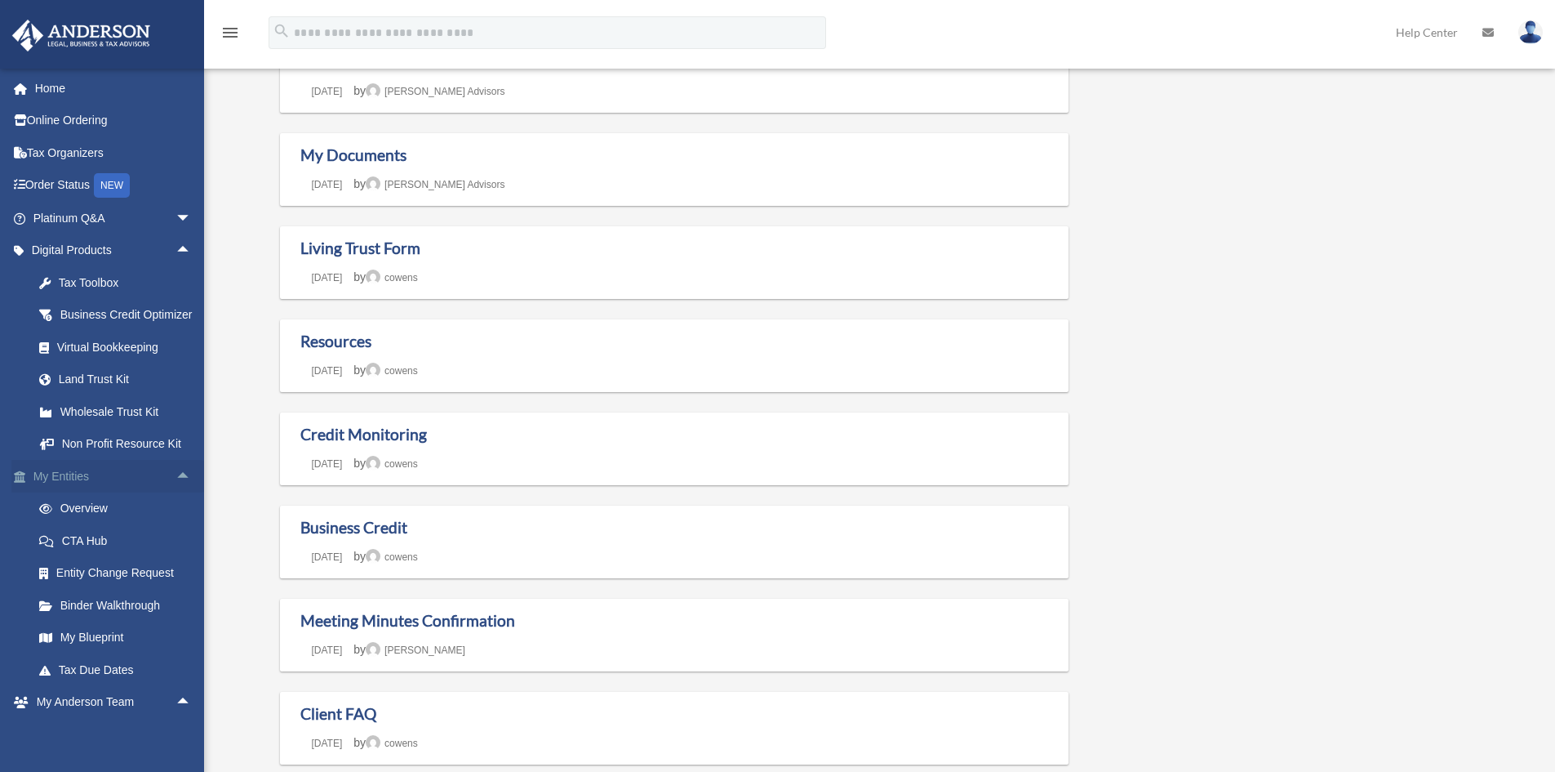
scroll to position [82, 0]
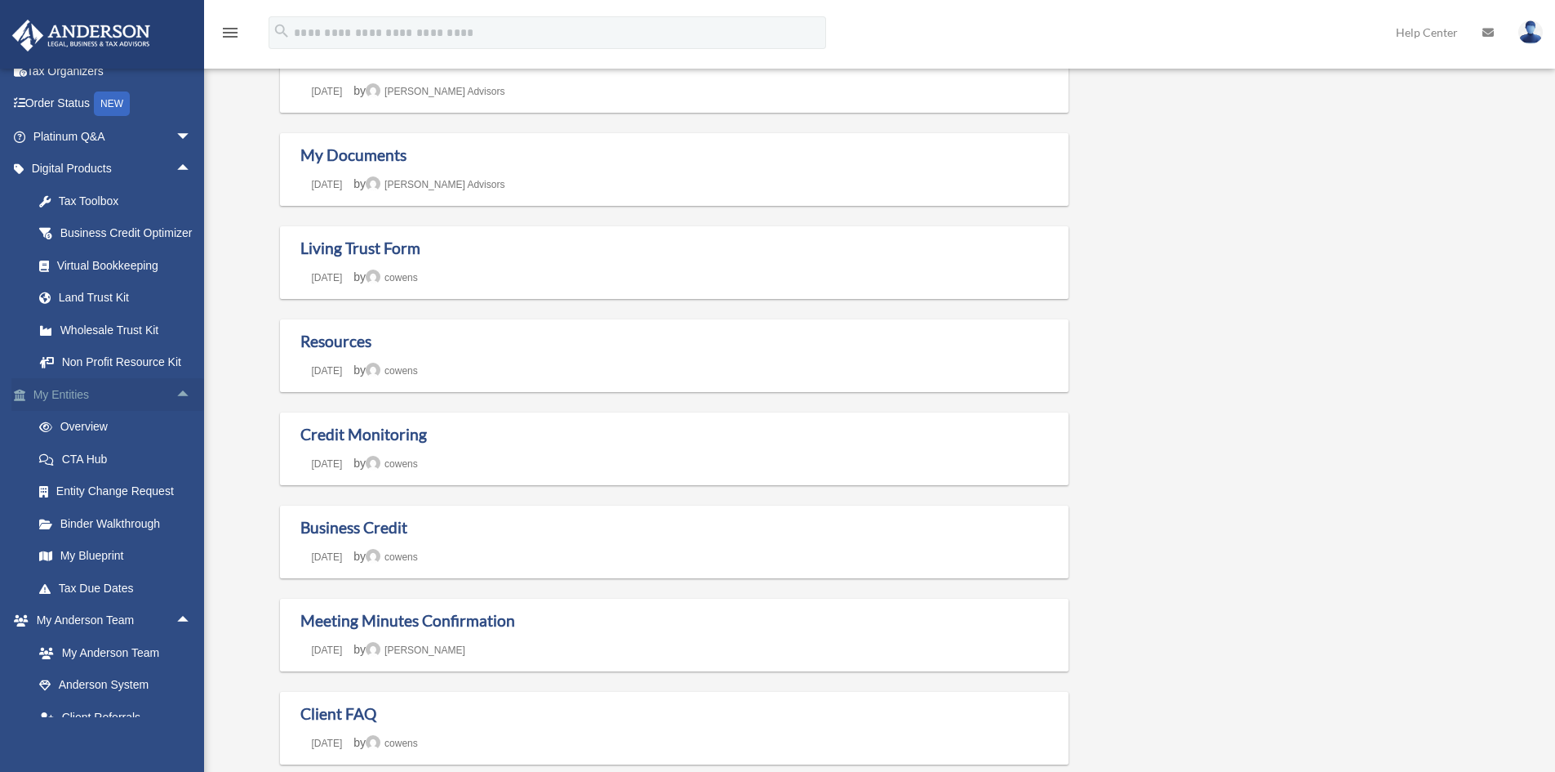
click at [176, 409] on span "arrow_drop_up" at bounding box center [192, 394] width 33 height 33
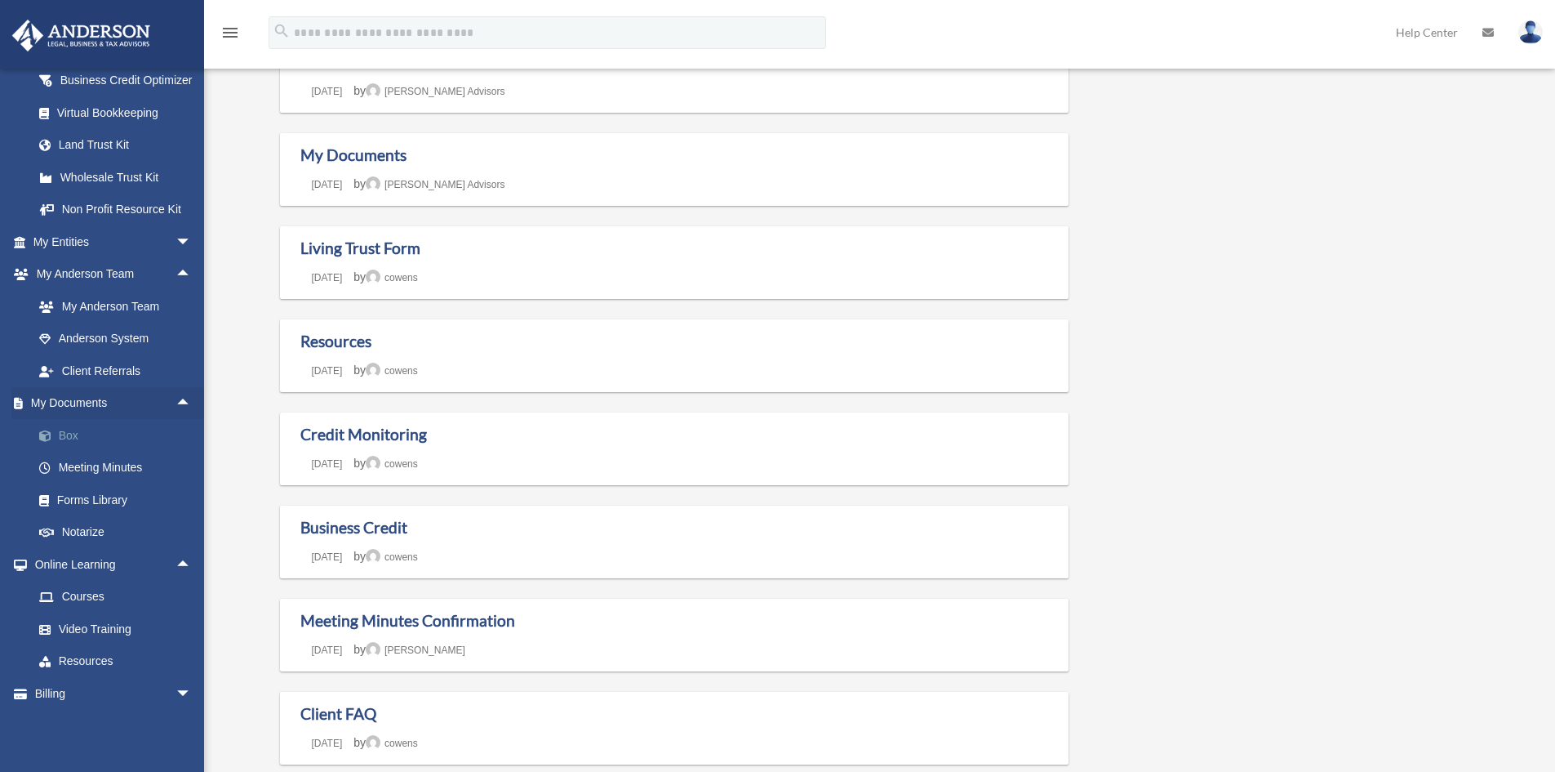
scroll to position [245, 0]
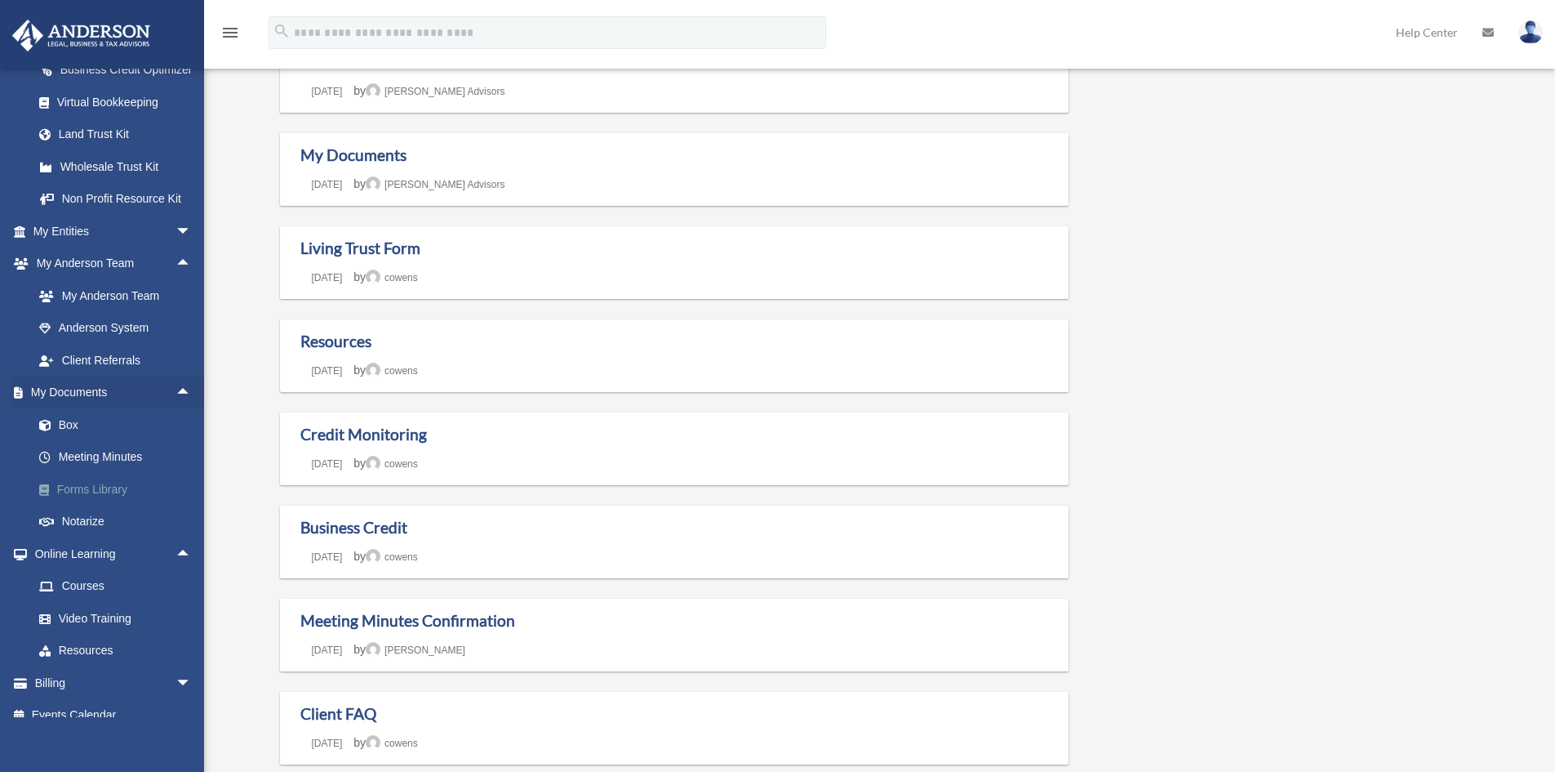
click at [113, 504] on link "Forms Library" at bounding box center [120, 489] width 194 height 33
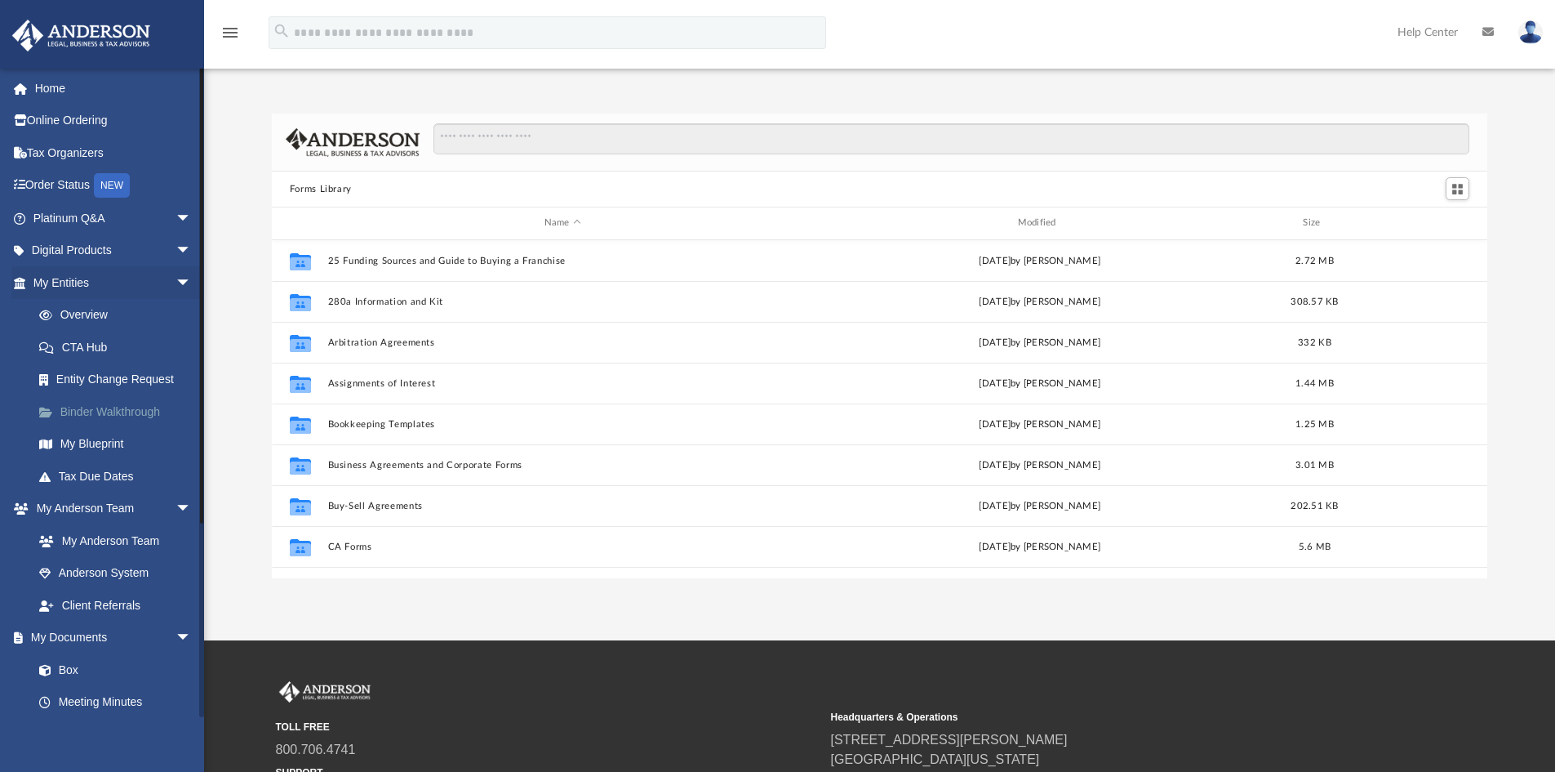
scroll to position [359, 1204]
click at [223, 392] on div "Forms Library Name Modified Size Collaborated Folder 25 Funding Sources and Gui…" at bounding box center [879, 345] width 1351 height 465
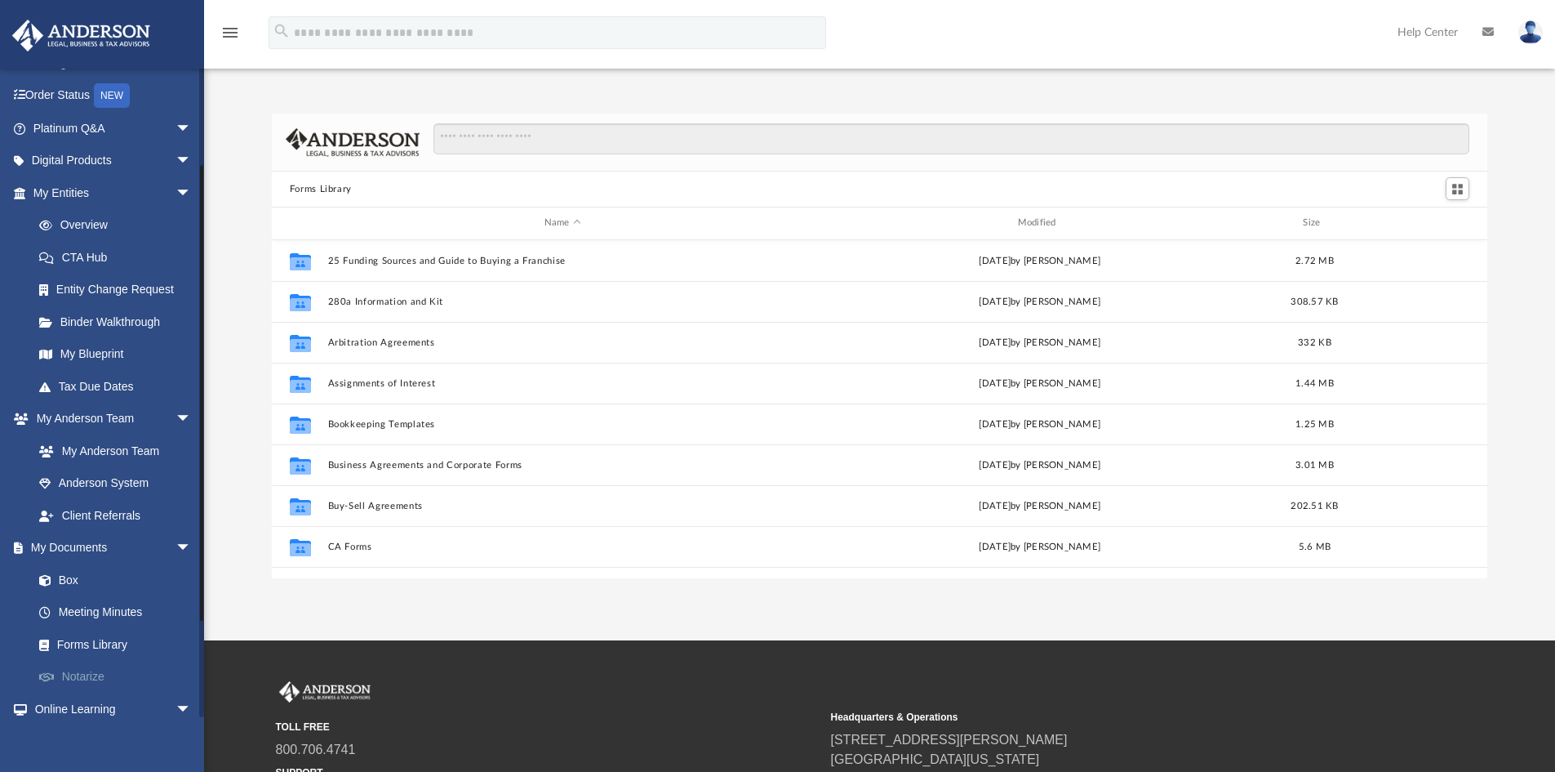
scroll to position [163, 0]
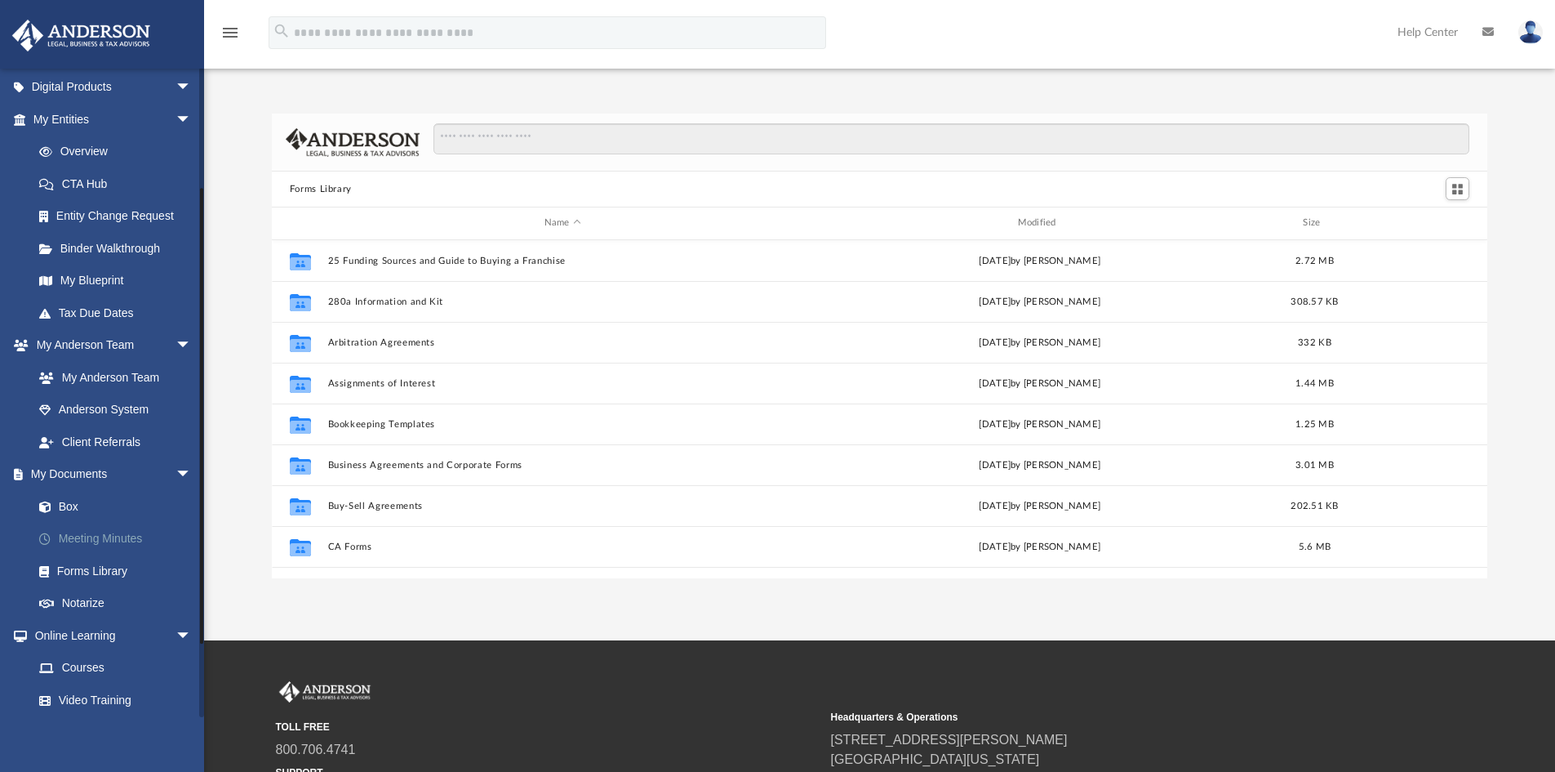
click at [111, 543] on link "Meeting Minutes" at bounding box center [120, 539] width 194 height 33
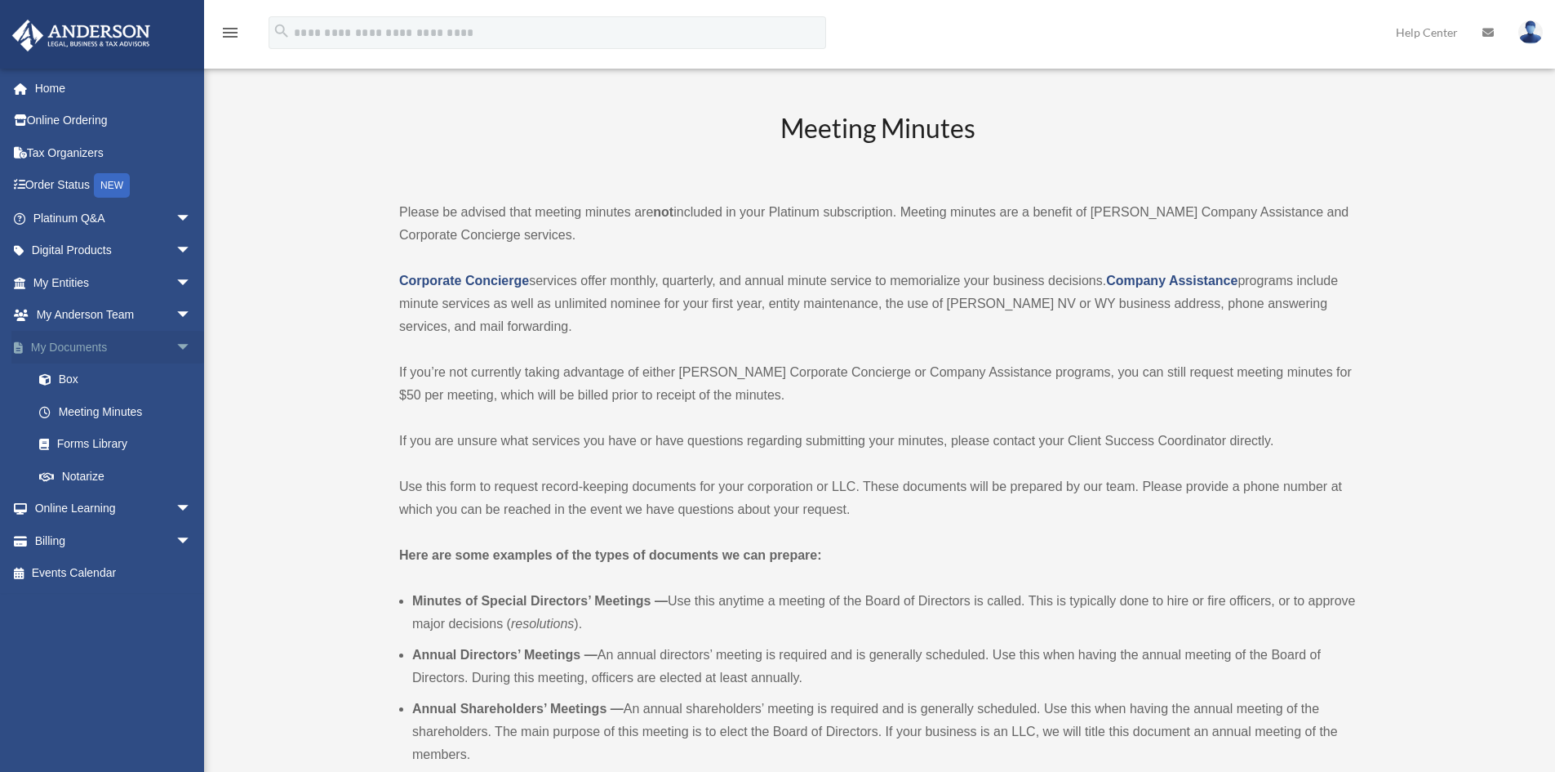
click at [93, 350] on link "My Documents arrow_drop_down" at bounding box center [113, 347] width 205 height 33
click at [119, 444] on link "Forms Library" at bounding box center [120, 444] width 194 height 33
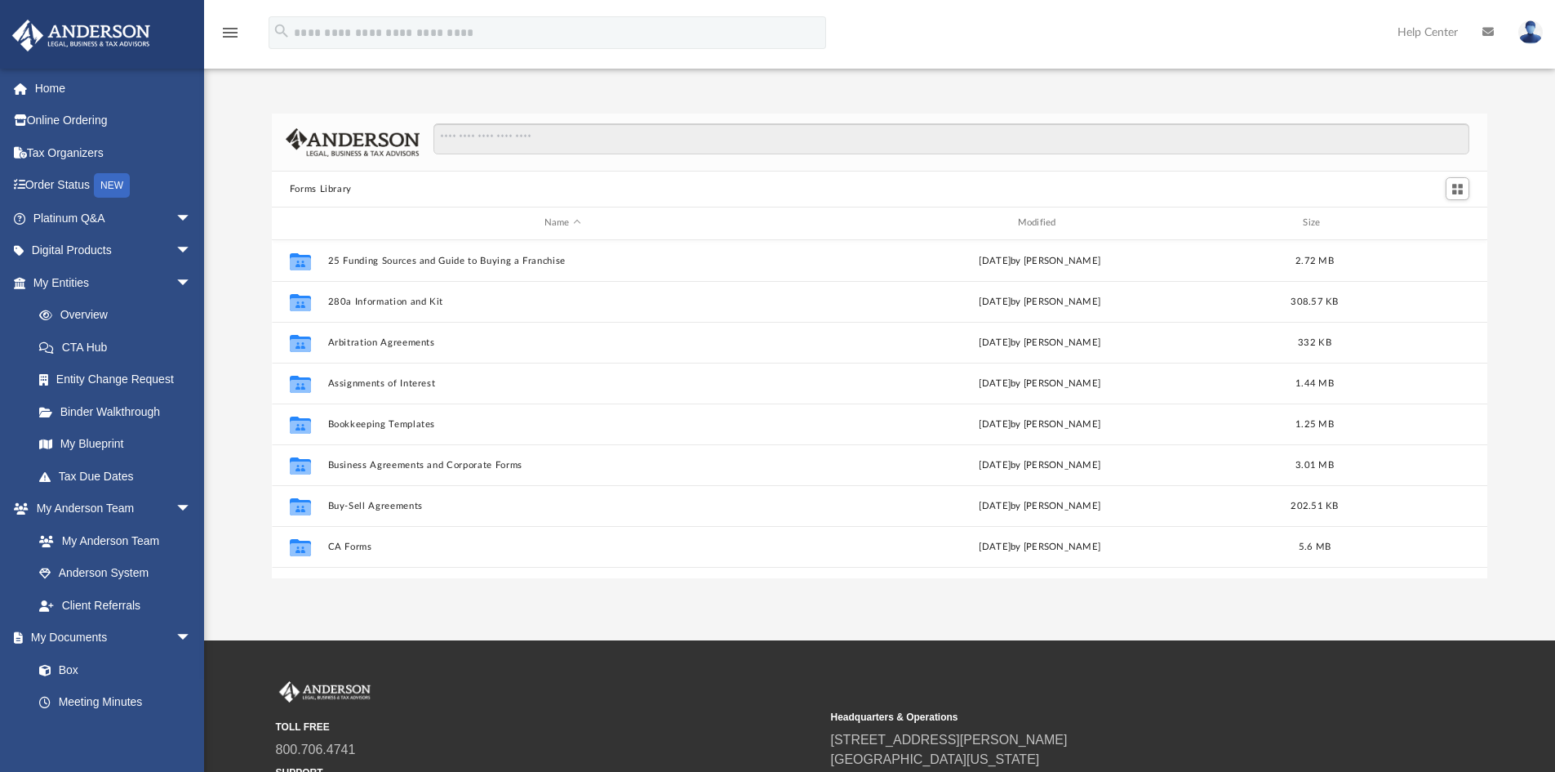
scroll to position [359, 1204]
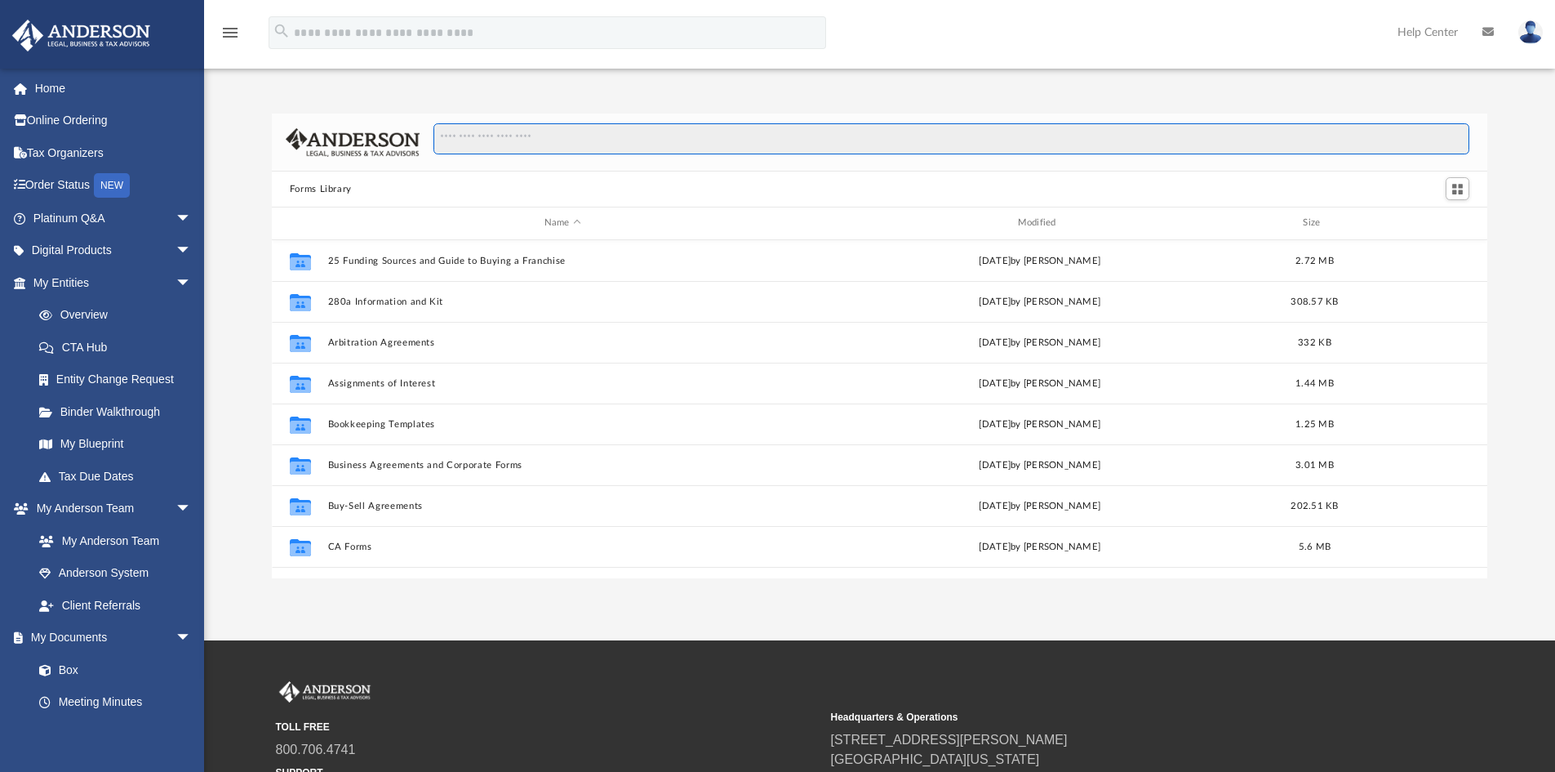
click at [484, 141] on input "Search files and folders" at bounding box center [952, 138] width 1036 height 31
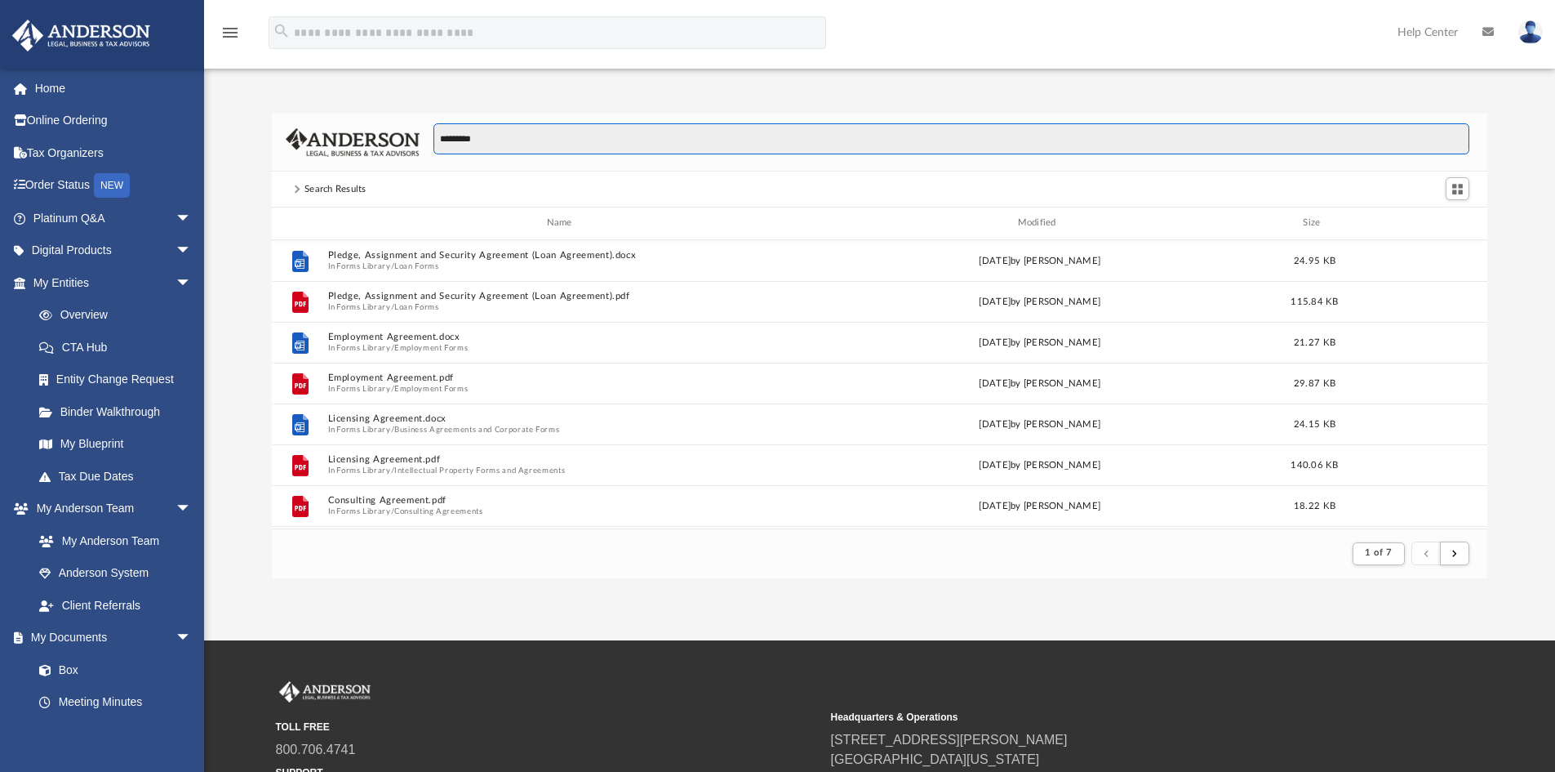
scroll to position [309, 1204]
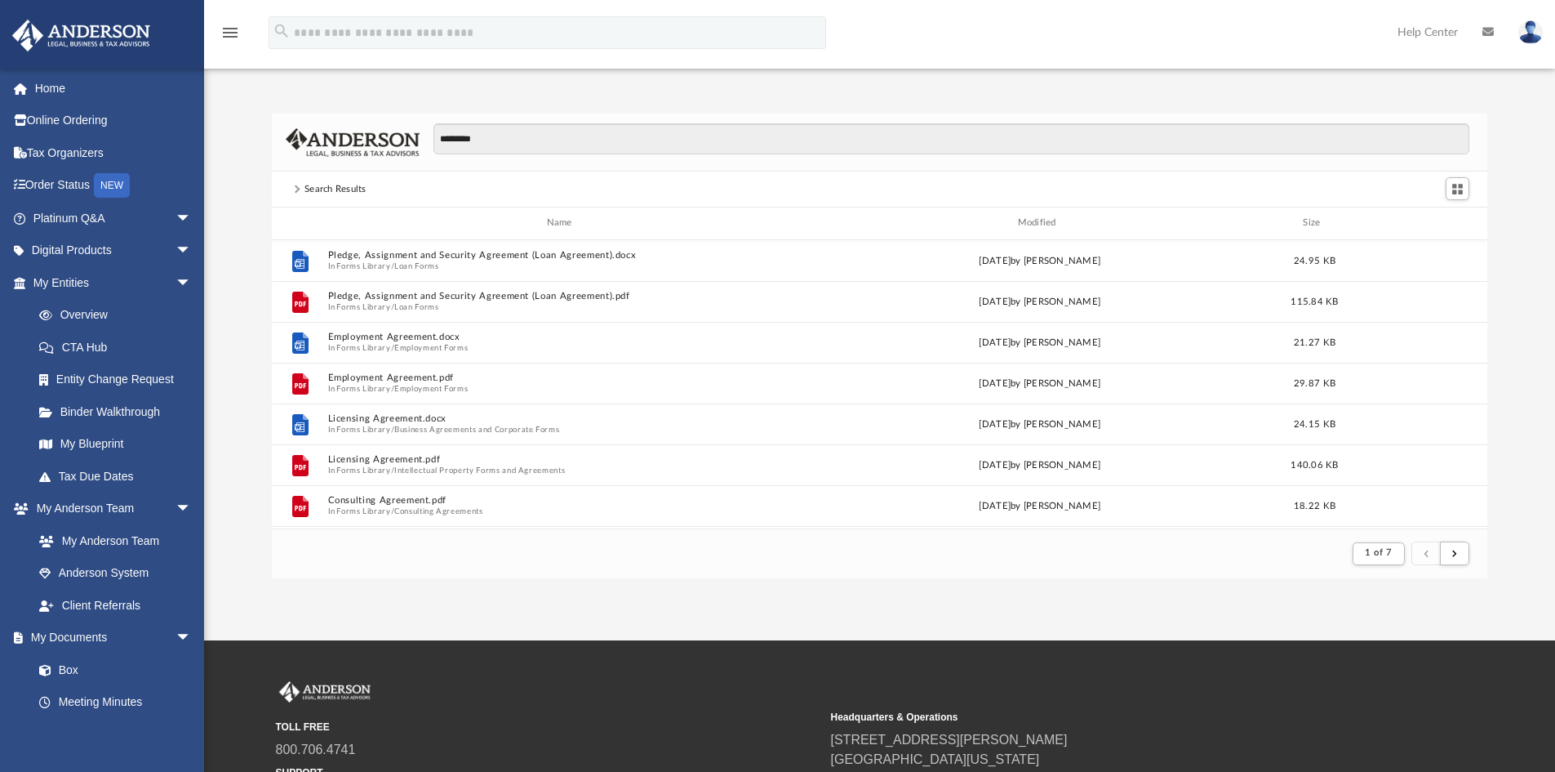
click at [726, 572] on footer "1 of 7" at bounding box center [880, 553] width 1217 height 50
click at [251, 197] on div "********* Search Results Name Modified Size File Pledge, Assignment and Securit…" at bounding box center [879, 345] width 1351 height 465
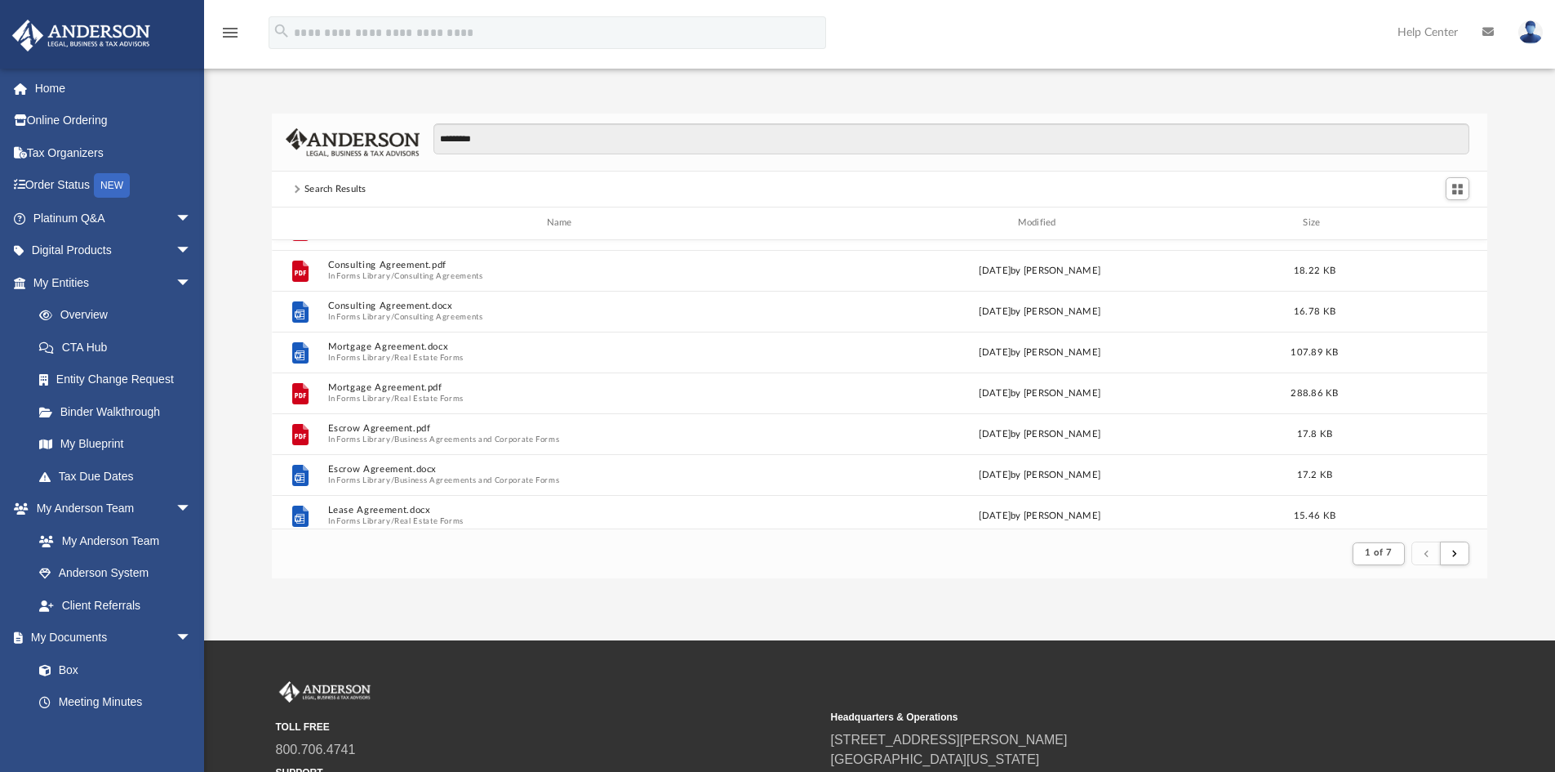
scroll to position [245, 0]
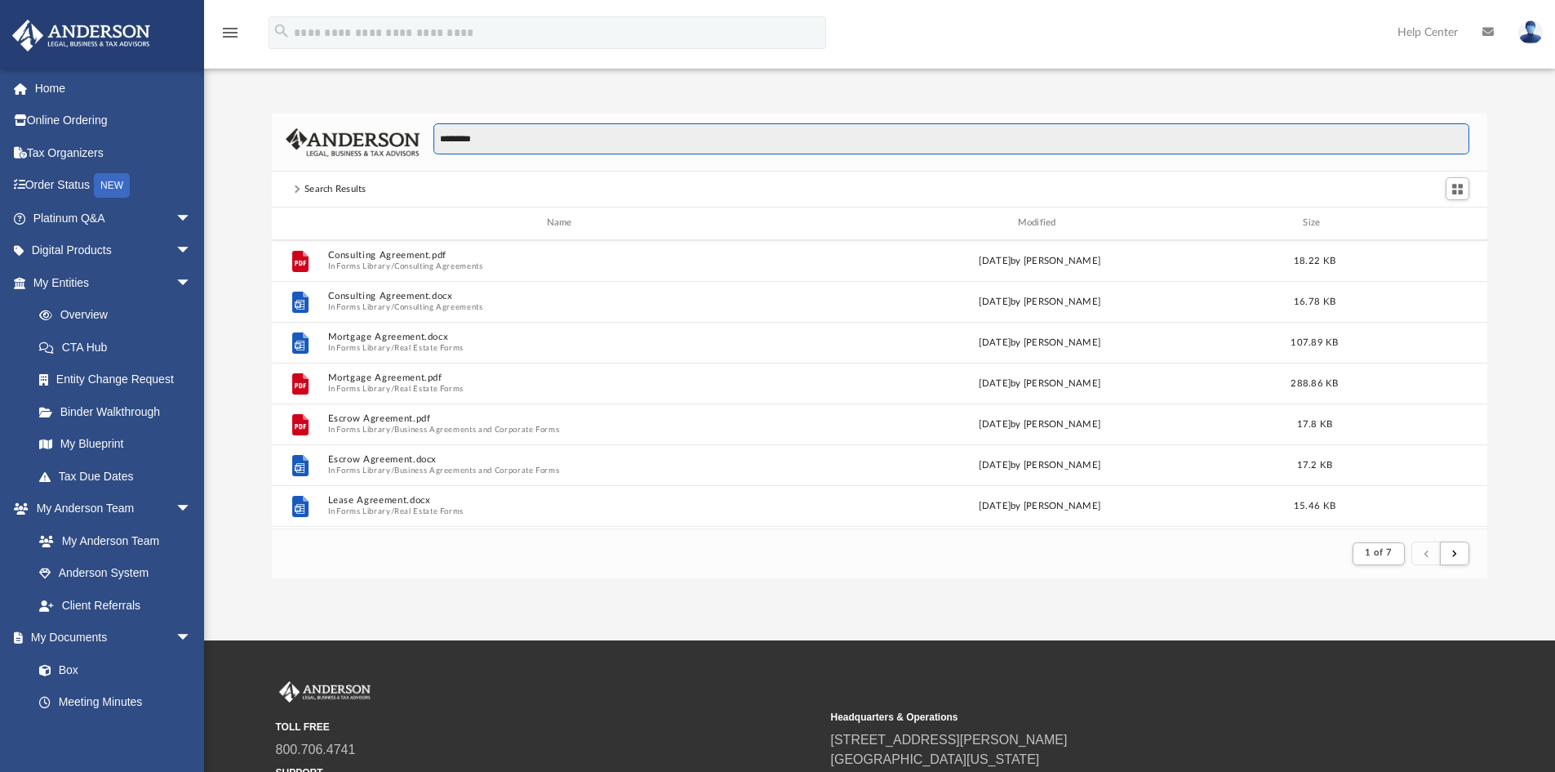
click at [500, 139] on input "*********" at bounding box center [952, 138] width 1036 height 31
click at [438, 139] on input "*********" at bounding box center [952, 138] width 1036 height 31
type input "**********"
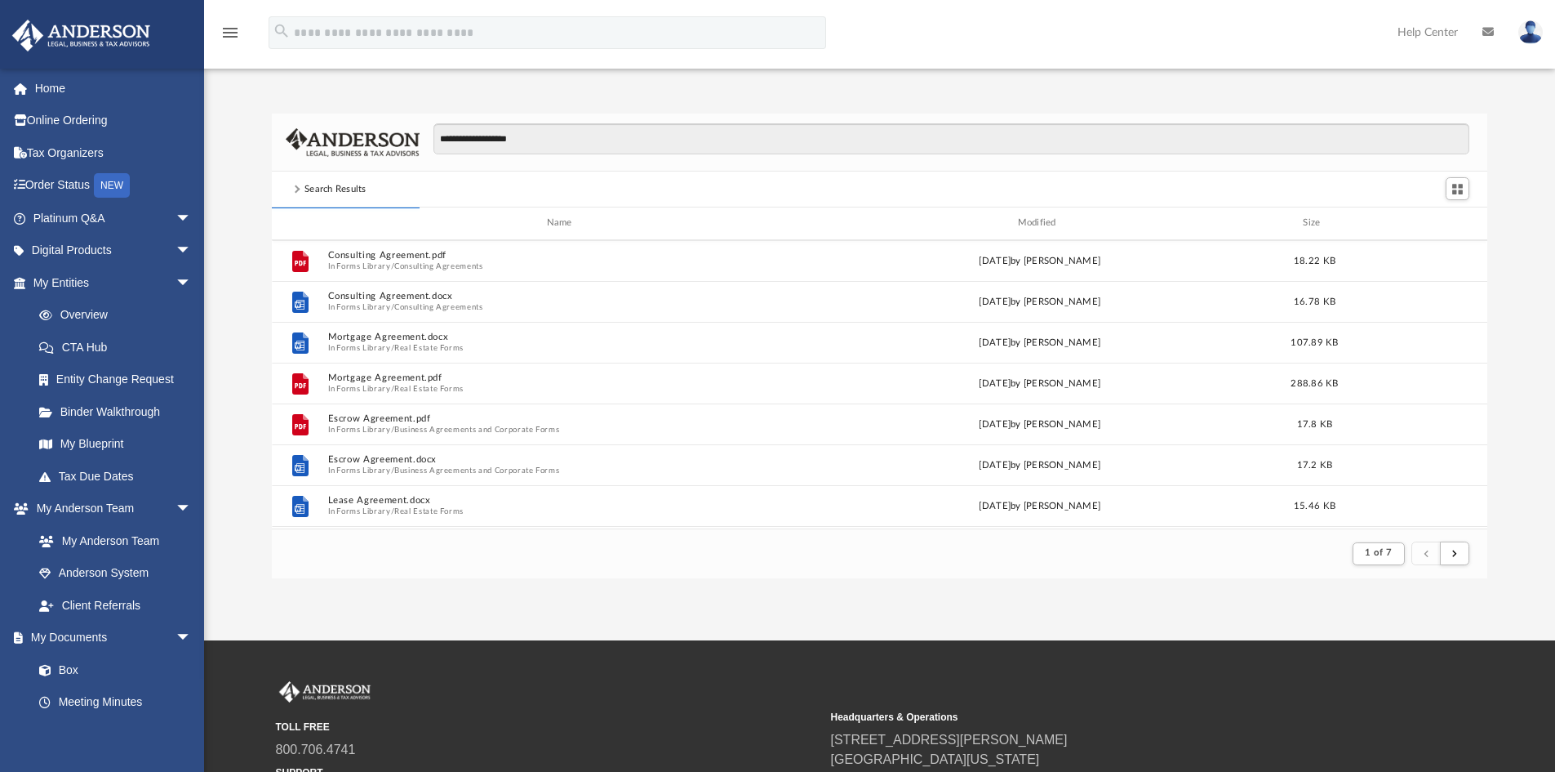
click at [640, 122] on div "**********" at bounding box center [880, 142] width 1217 height 58
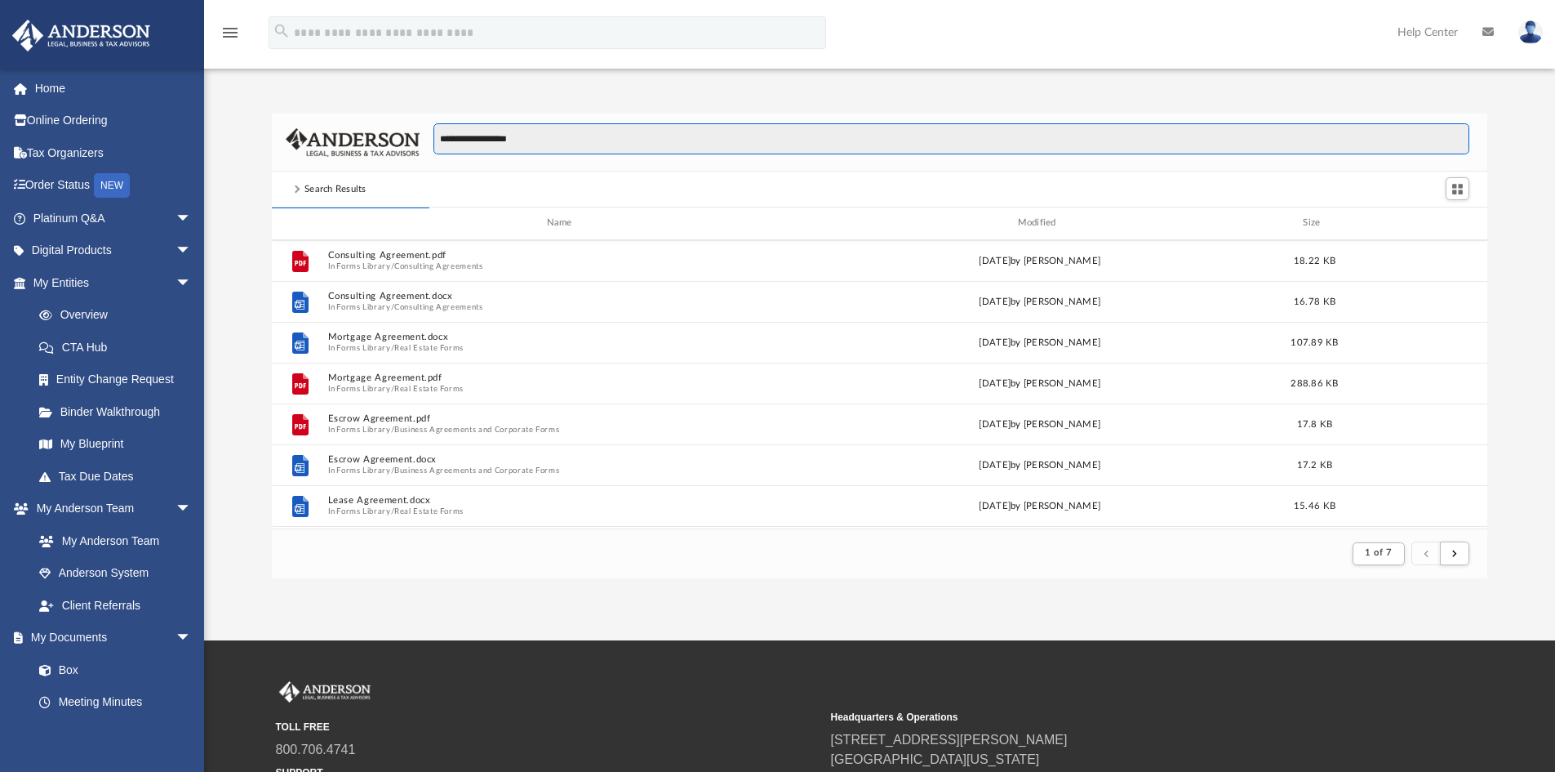
click at [640, 133] on input "**********" at bounding box center [952, 138] width 1036 height 31
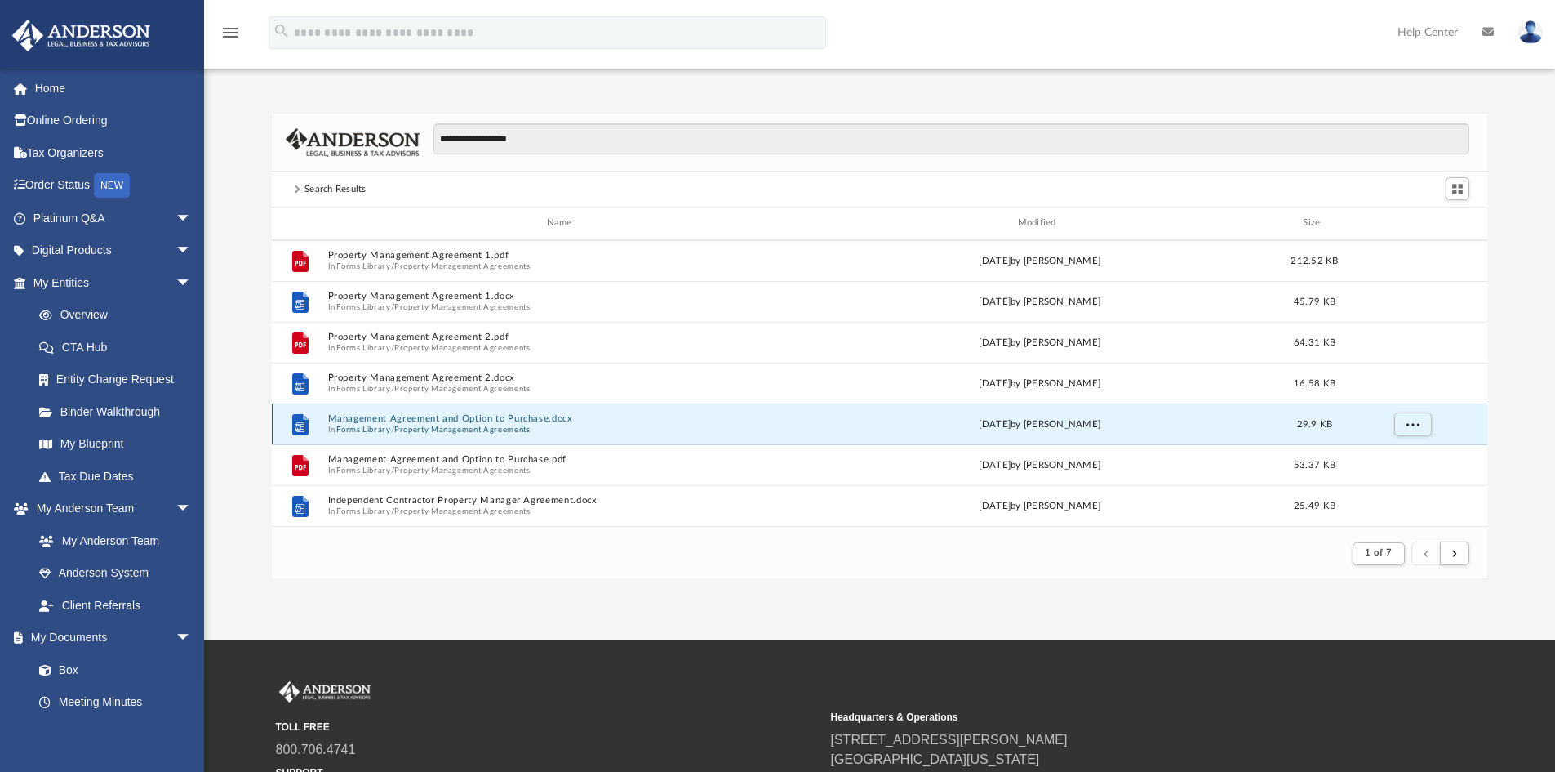
click at [547, 422] on button "Management Agreement and Option to Purchase.docx" at bounding box center [562, 418] width 470 height 11
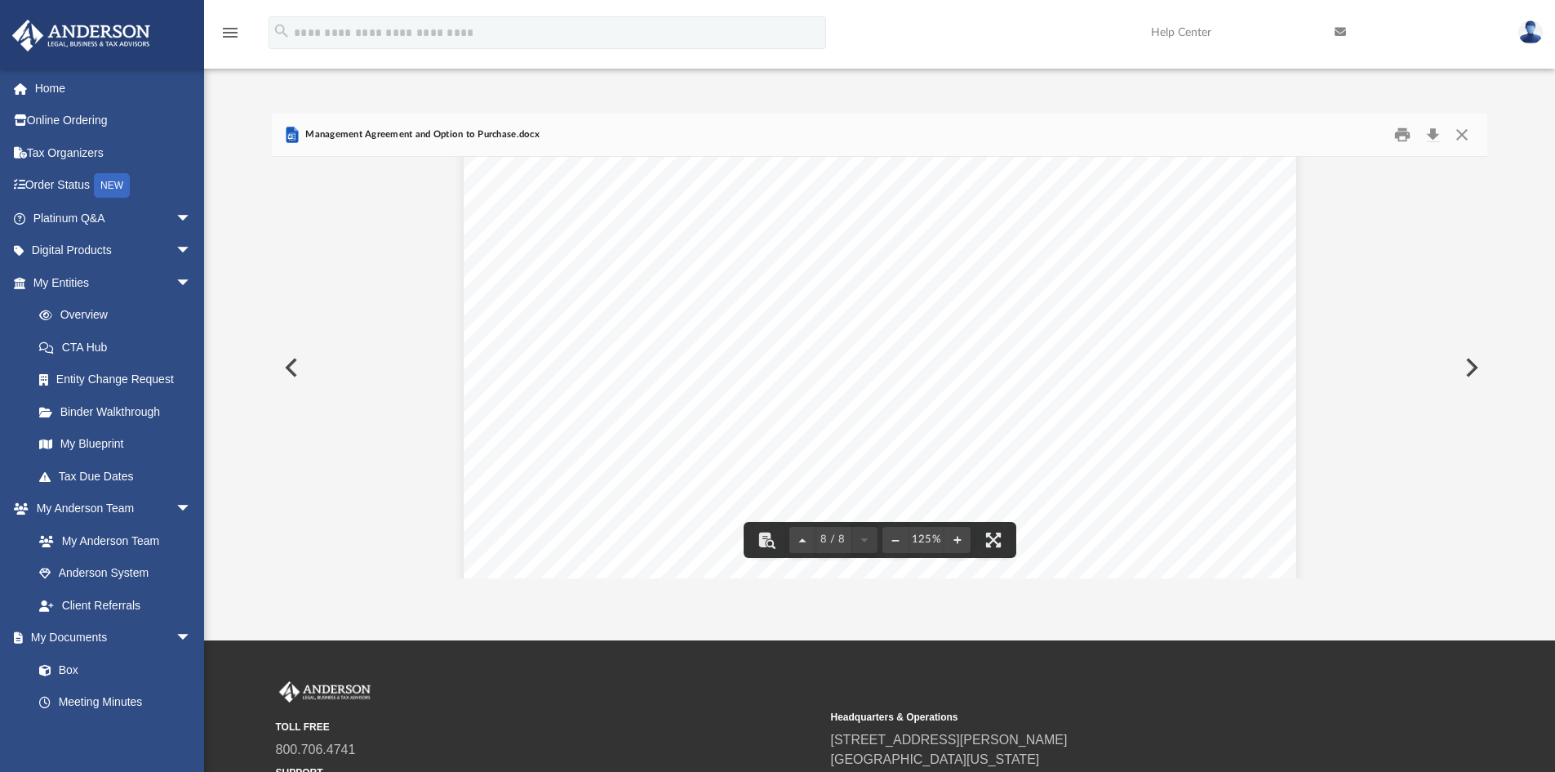
scroll to position [8397, 0]
click at [901, 541] on button "File preview" at bounding box center [896, 540] width 26 height 36
click at [1459, 129] on button "Close" at bounding box center [1462, 134] width 29 height 25
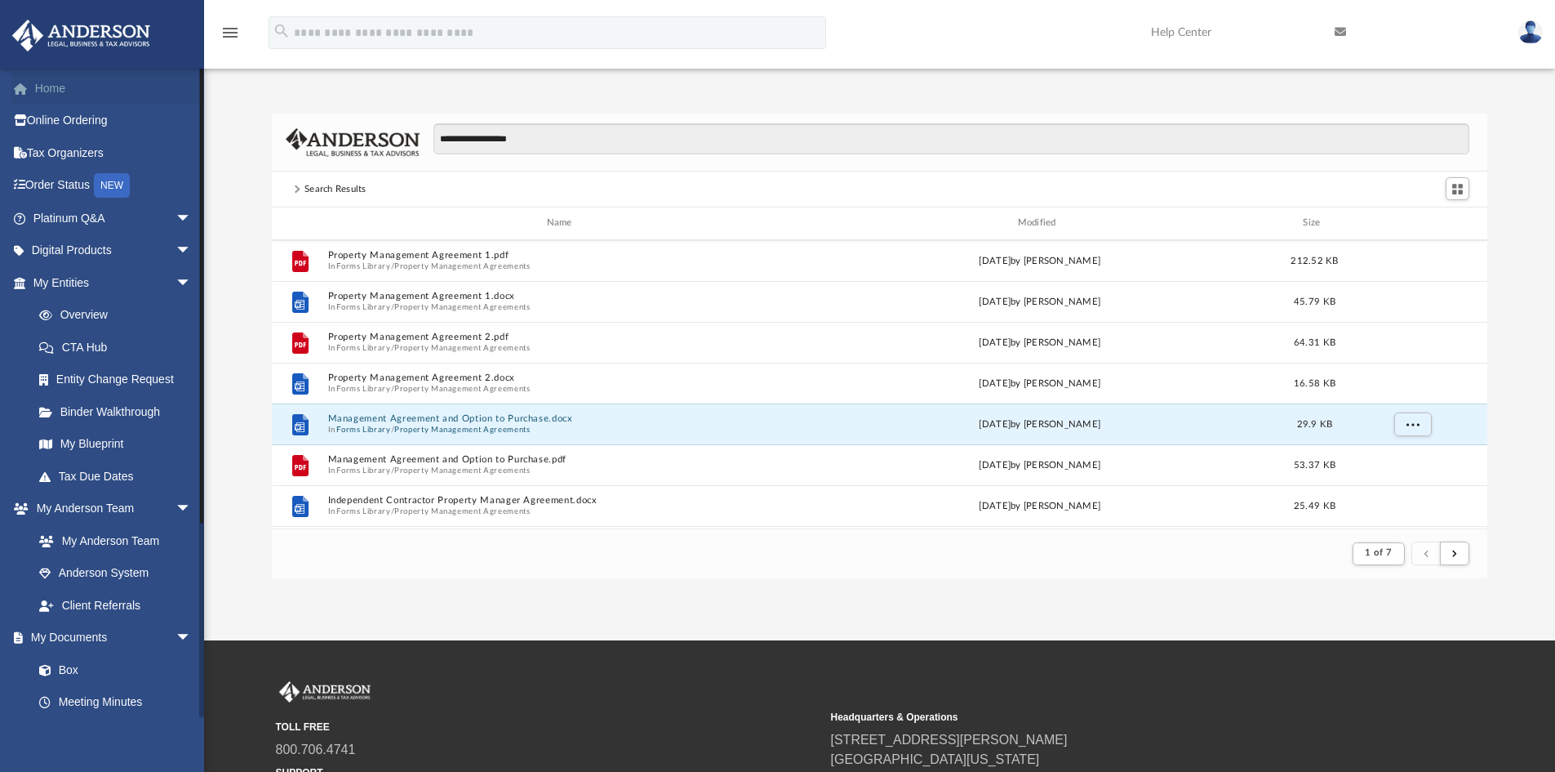
click at [62, 84] on link "Home" at bounding box center [113, 88] width 205 height 33
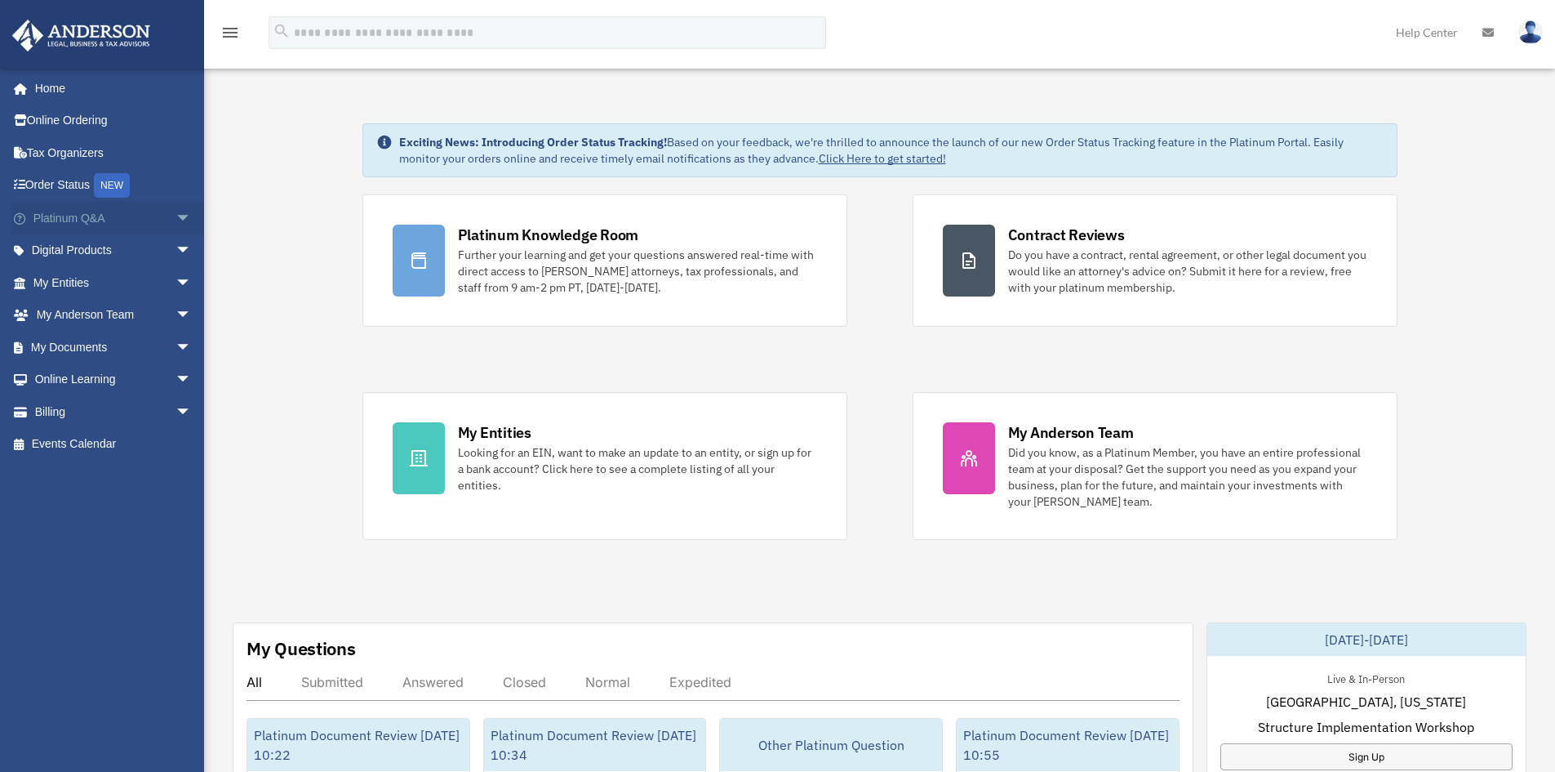
click at [136, 208] on link "Platinum Q&A arrow_drop_down" at bounding box center [113, 218] width 205 height 33
